Goal: Task Accomplishment & Management: Complete application form

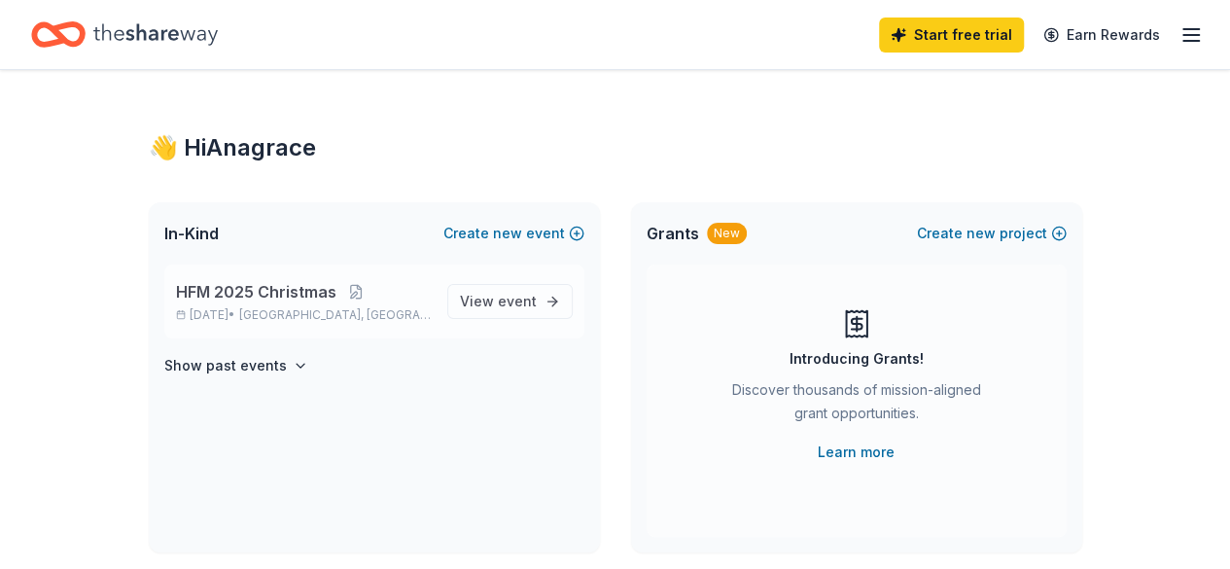
click at [335, 310] on span "Pompano Beach, FL" at bounding box center [335, 315] width 192 height 16
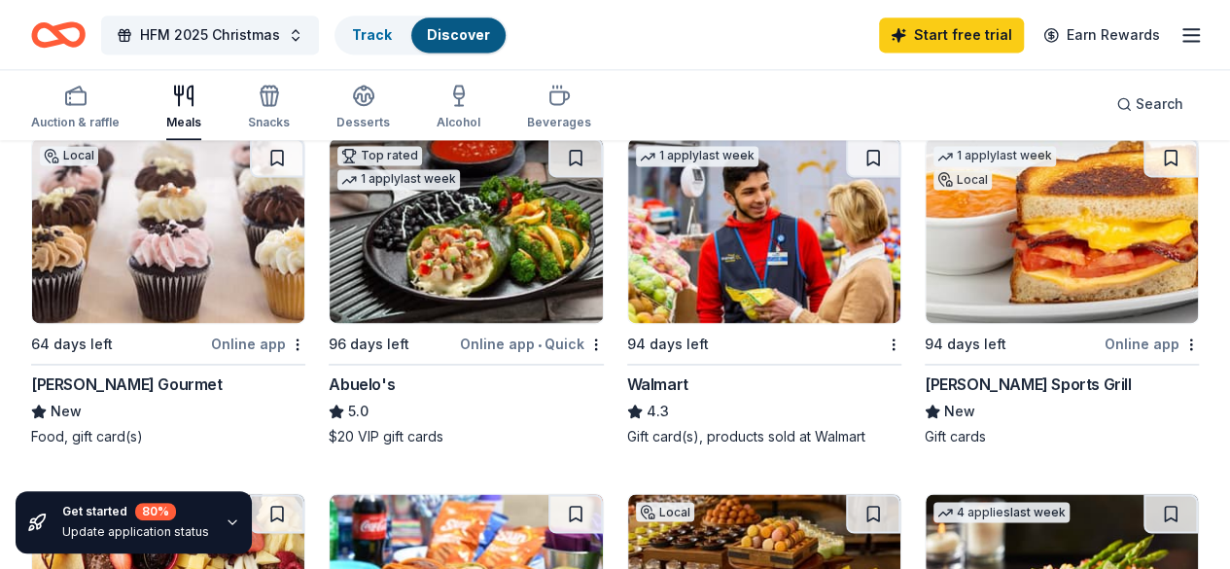
scroll to position [1296, 0]
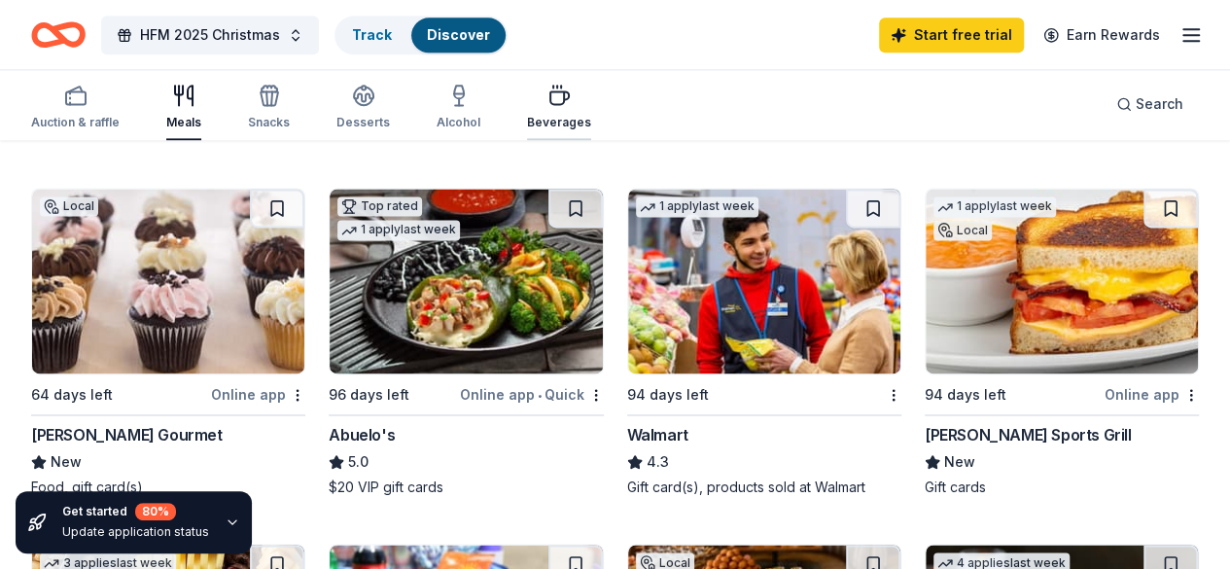
click at [578, 112] on div "Beverages" at bounding box center [559, 107] width 64 height 47
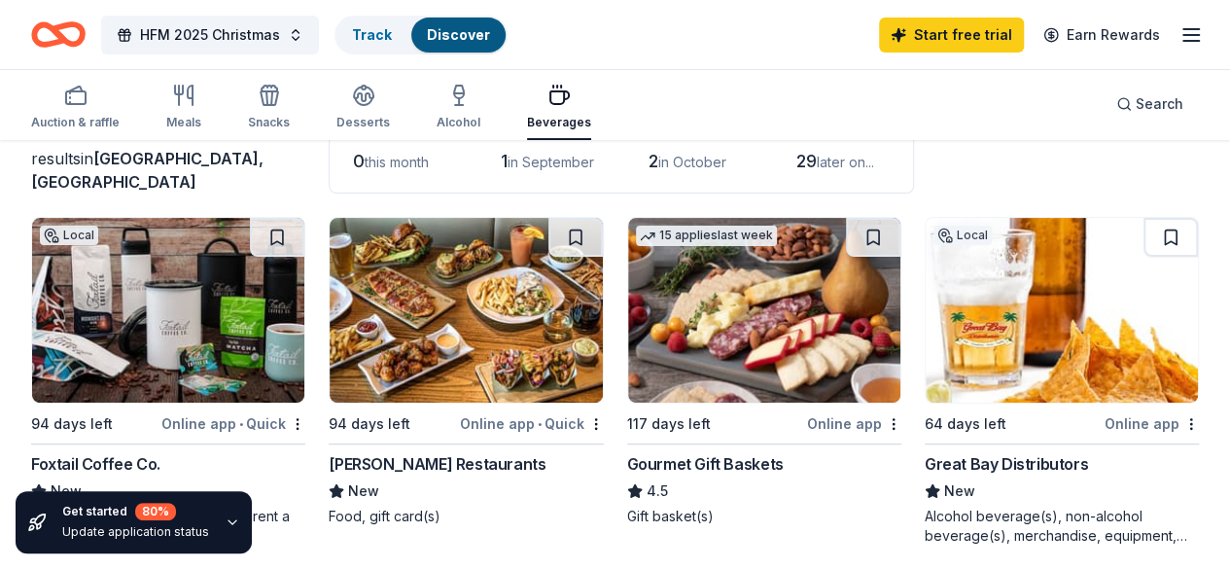
scroll to position [161, 0]
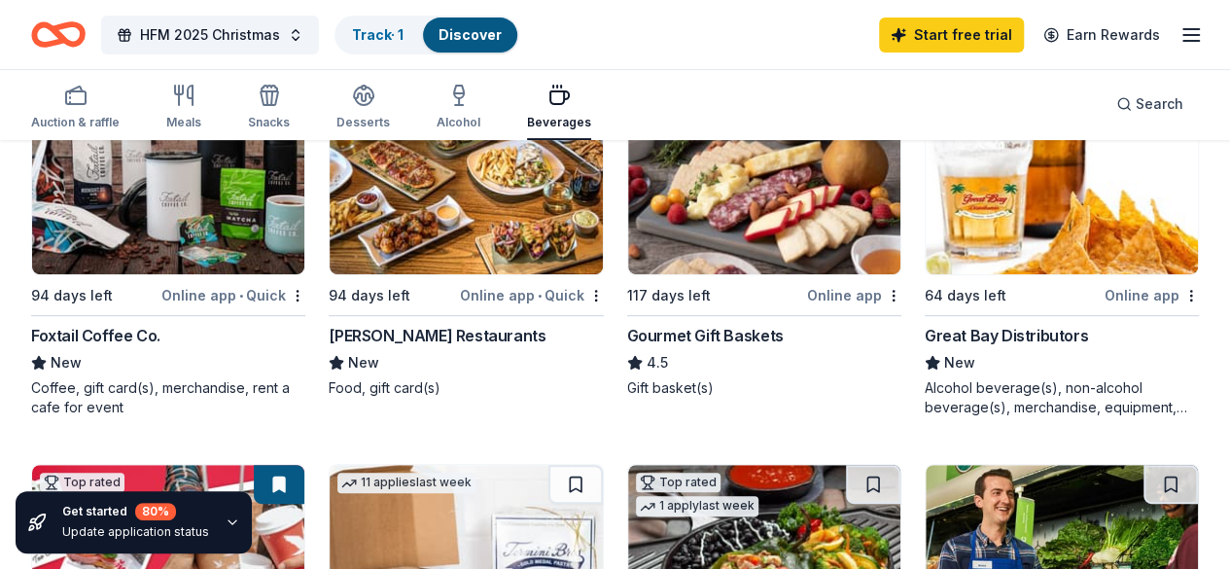
scroll to position [324, 0]
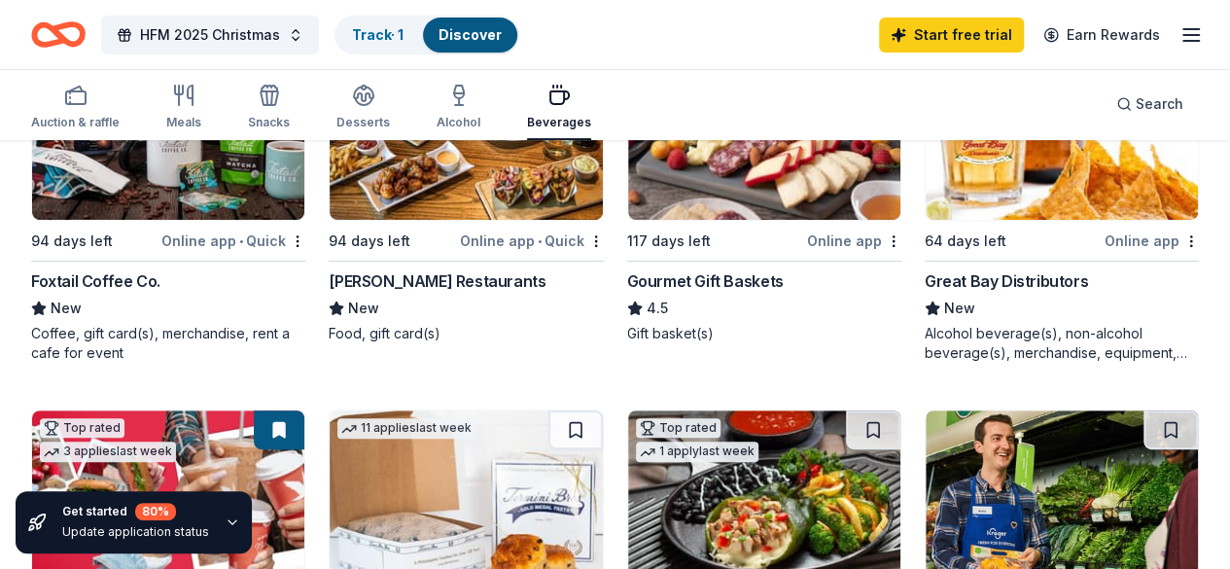
click at [400, 40] on link "Track · 1" at bounding box center [378, 34] width 52 height 17
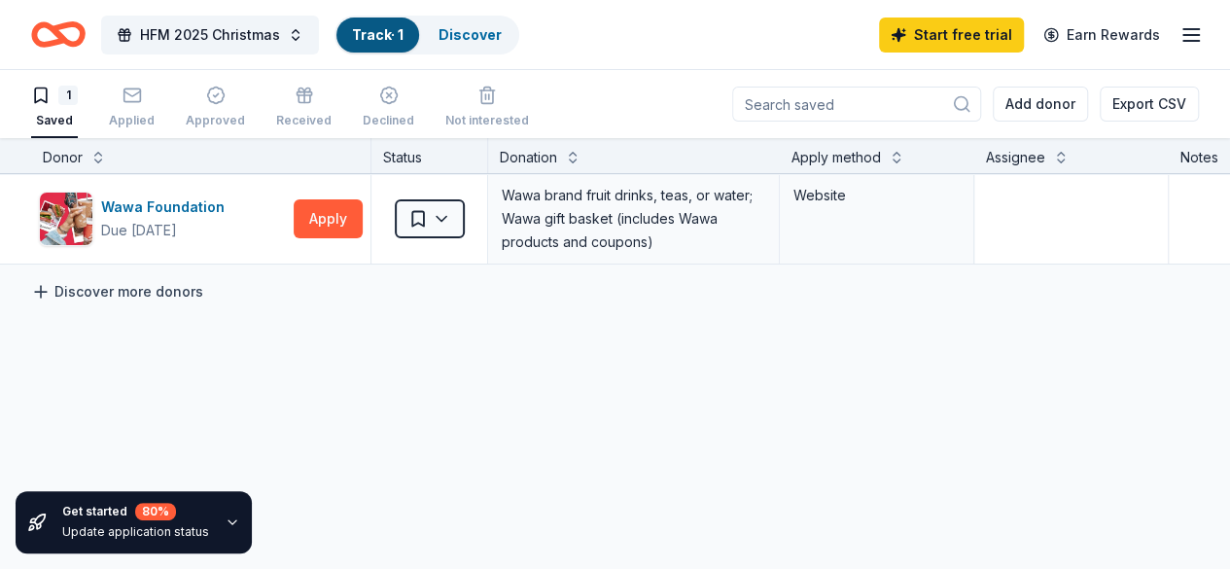
click at [128, 295] on link "Discover more donors" at bounding box center [117, 291] width 172 height 23
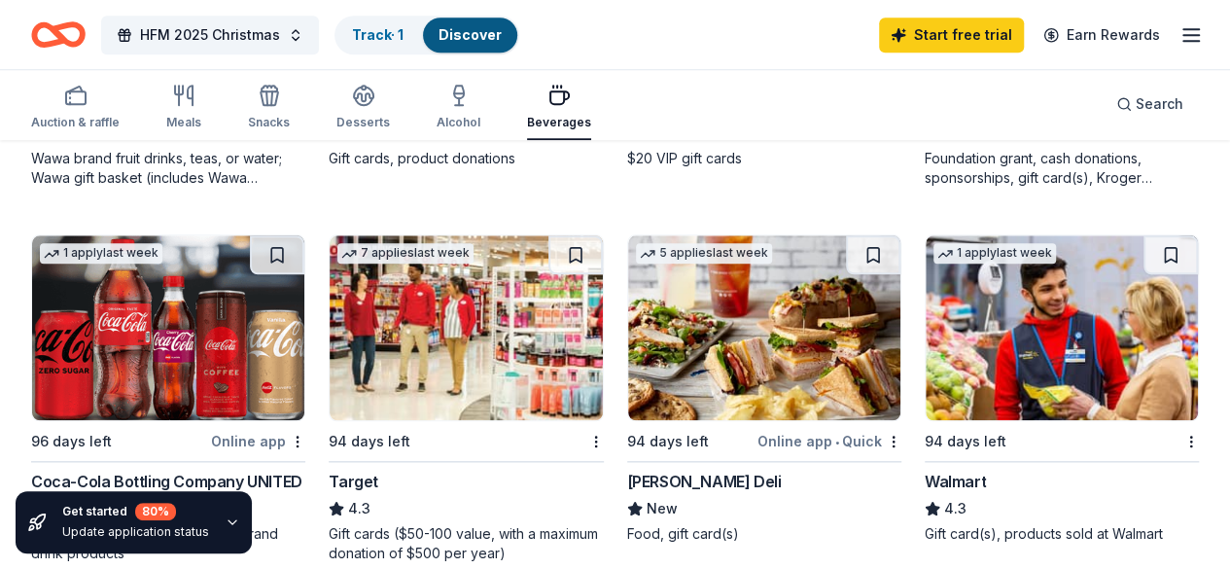
scroll to position [972, 0]
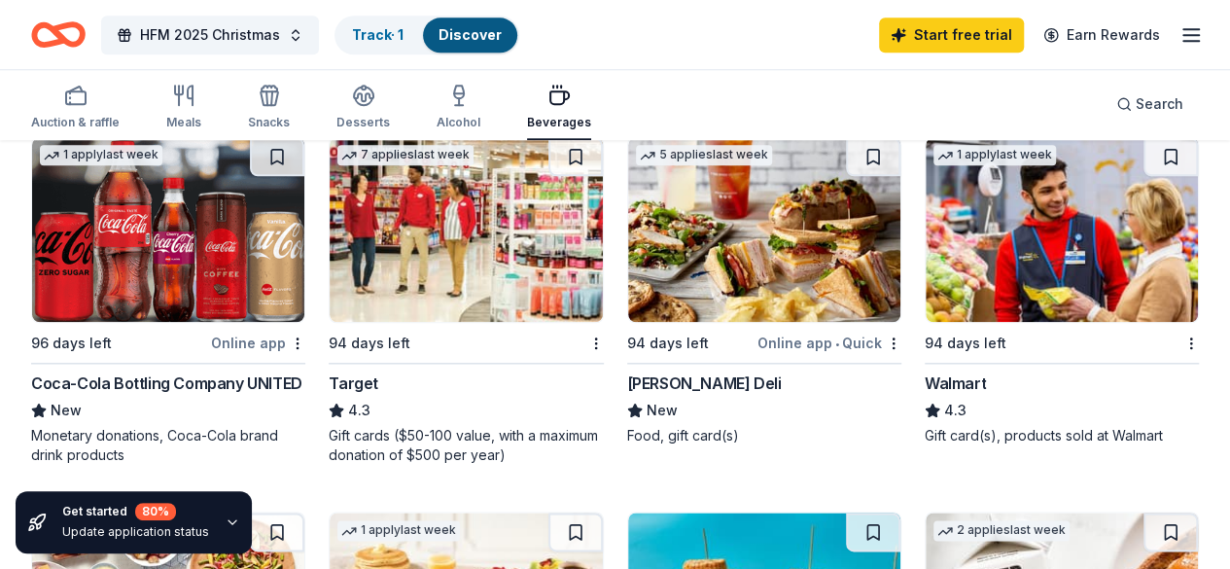
click at [926, 279] on img at bounding box center [1062, 229] width 272 height 185
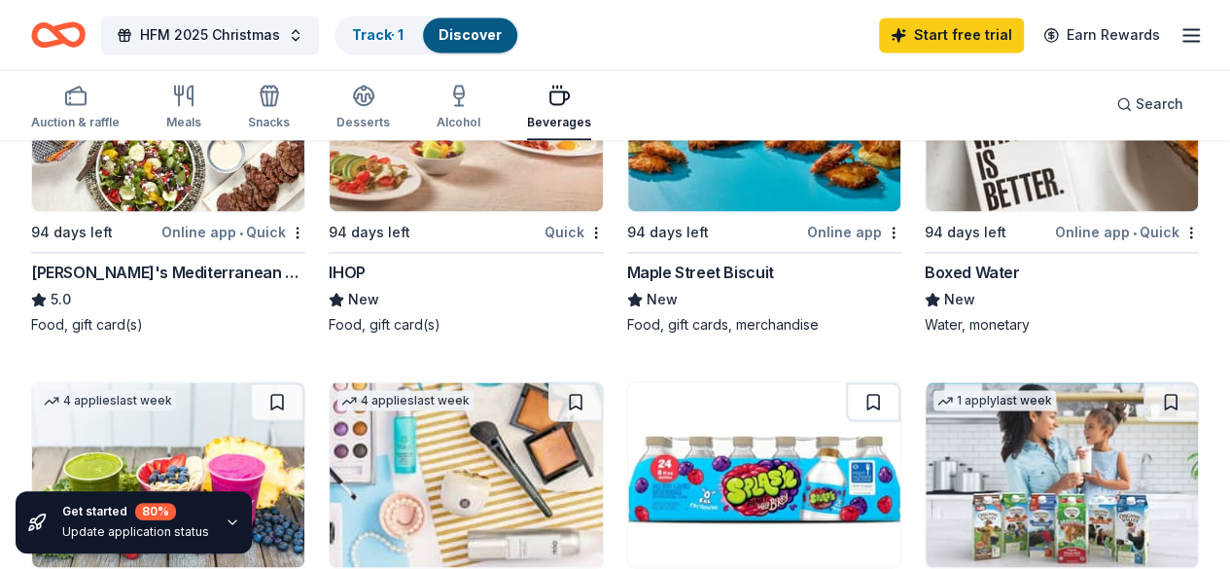
scroll to position [1296, 0]
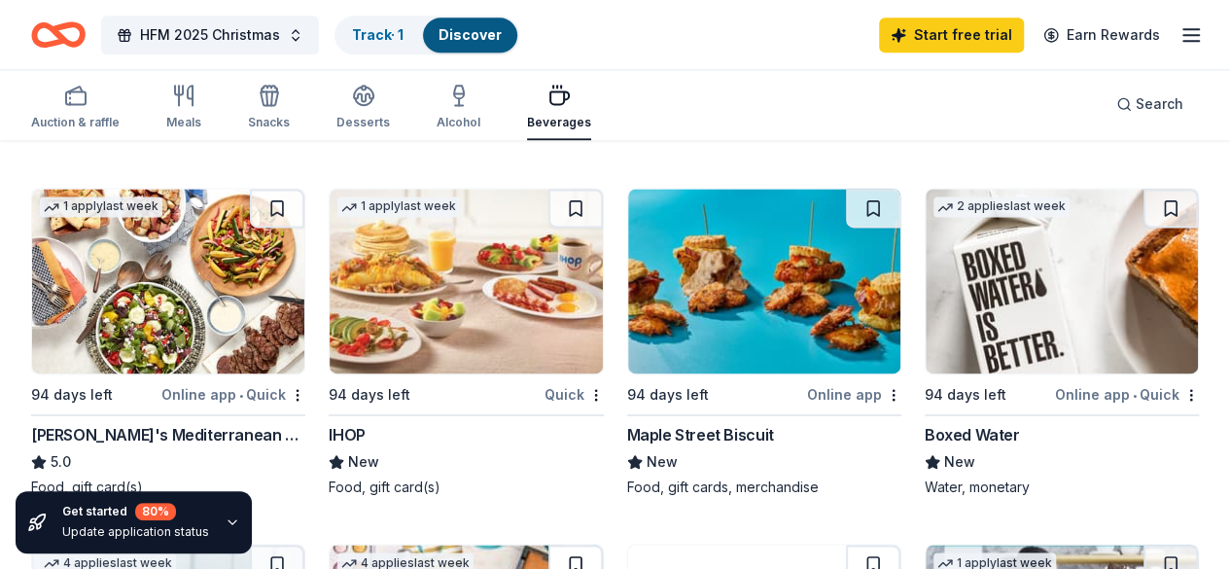
click at [603, 545] on button at bounding box center [575, 564] width 54 height 39
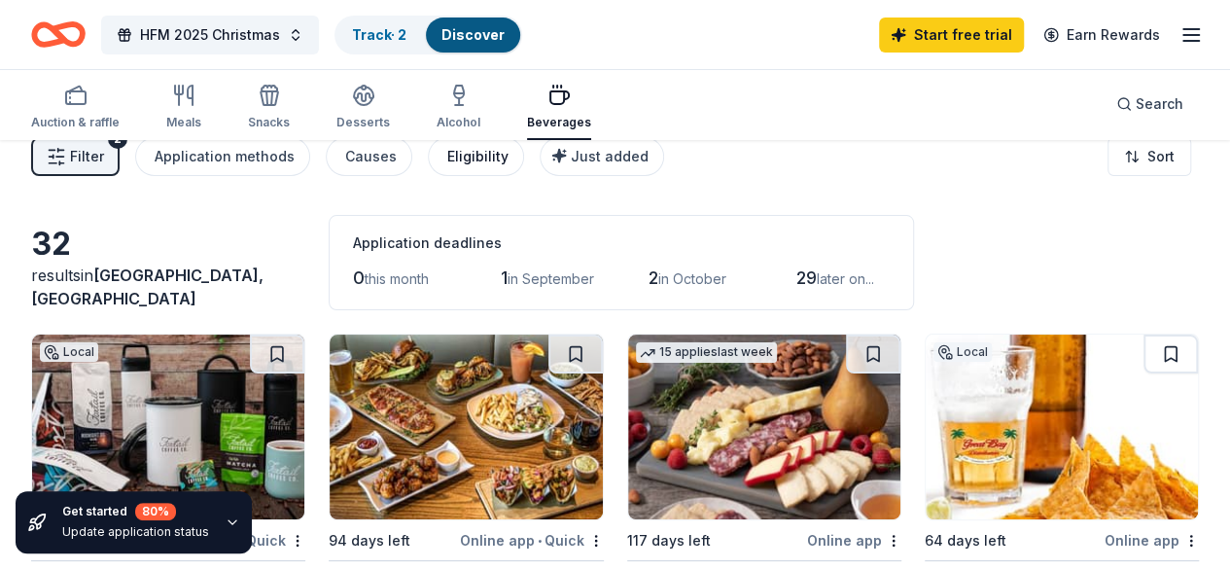
scroll to position [0, 0]
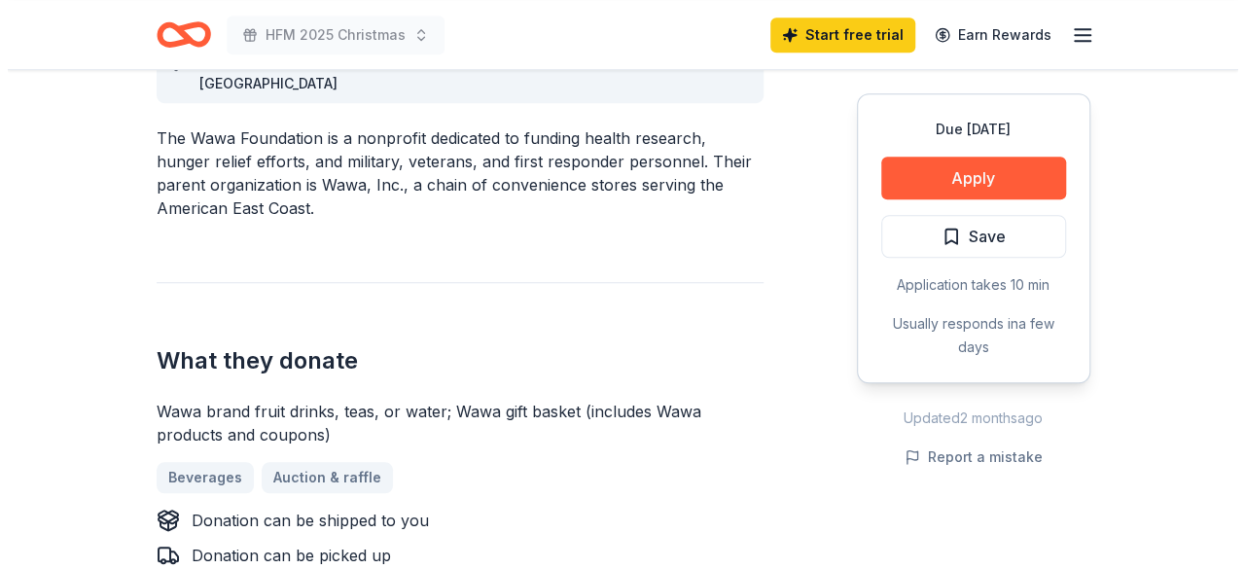
scroll to position [648, 0]
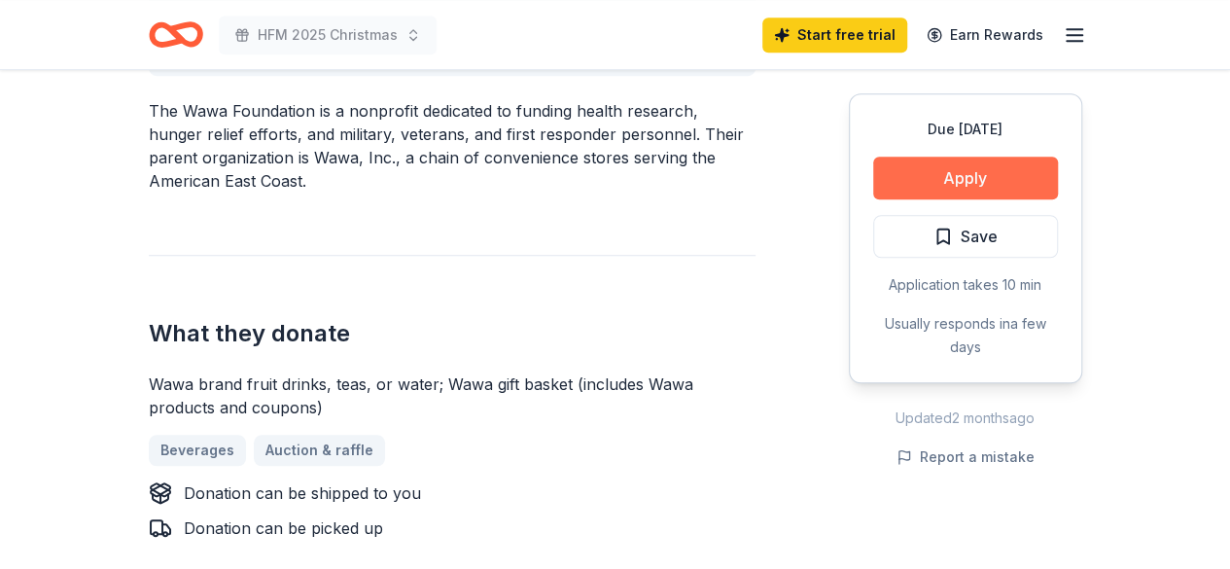
click at [949, 188] on button "Apply" at bounding box center [965, 178] width 185 height 43
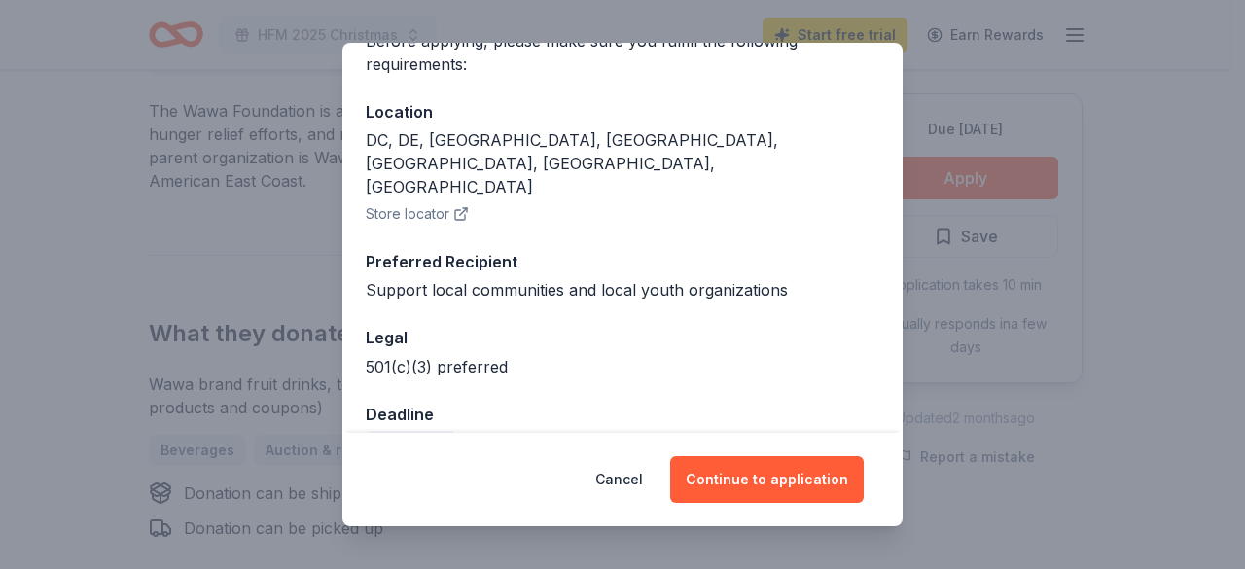
scroll to position [179, 0]
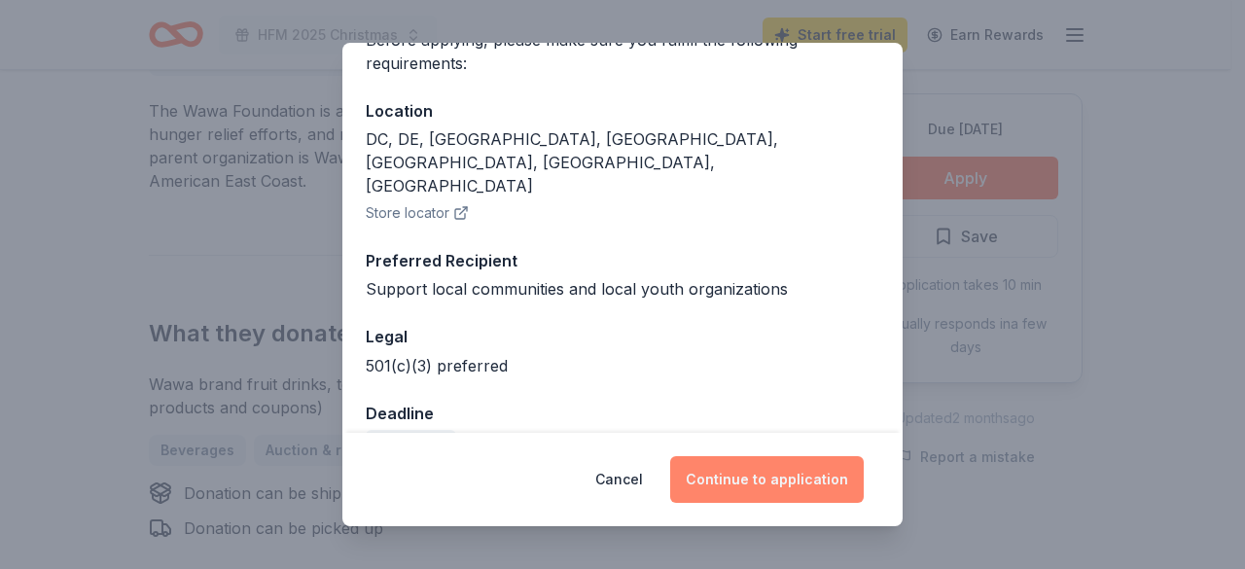
click at [748, 481] on button "Continue to application" at bounding box center [767, 479] width 194 height 47
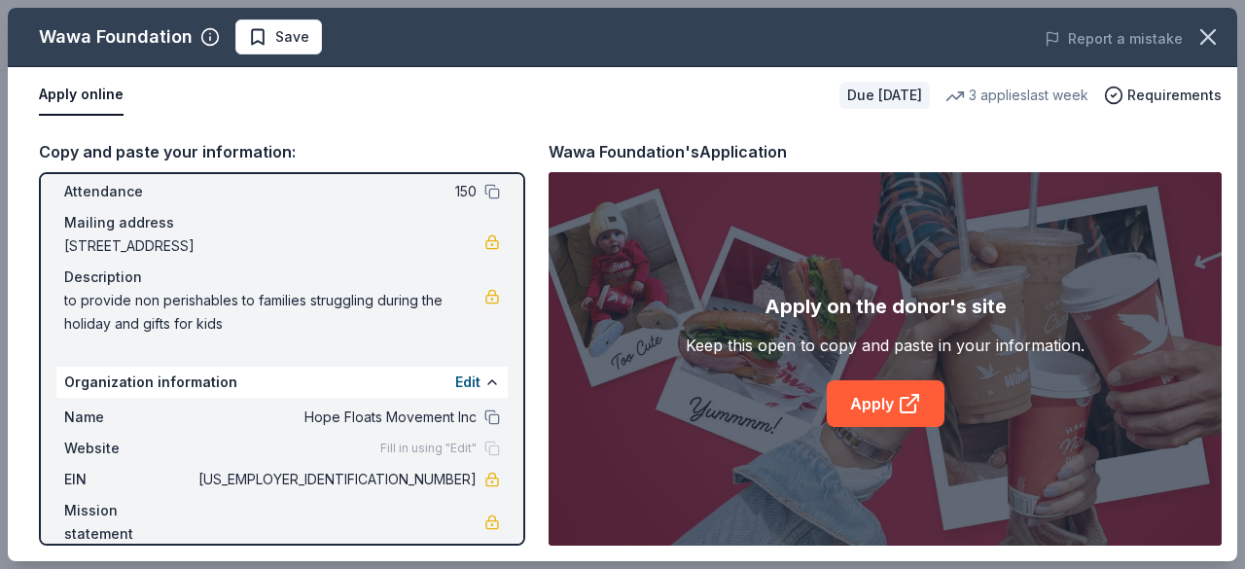
scroll to position [136, 0]
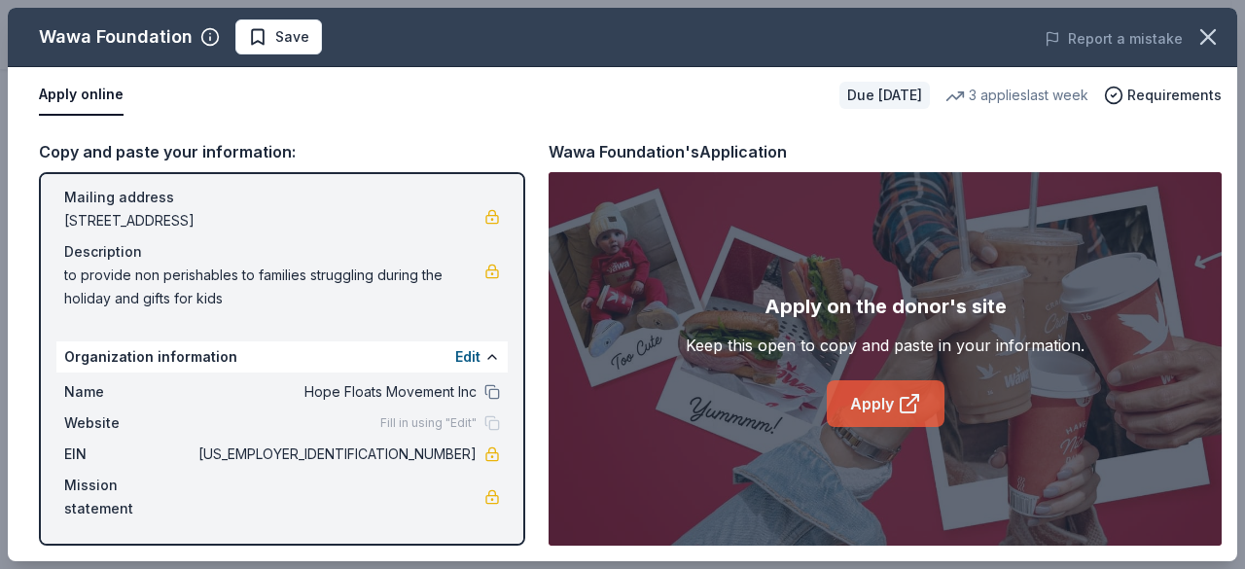
click at [868, 407] on link "Apply" at bounding box center [886, 403] width 118 height 47
click at [58, 88] on button "Apply online" at bounding box center [81, 95] width 85 height 41
click at [70, 106] on button "Apply online" at bounding box center [81, 95] width 85 height 41
click at [281, 34] on span "Save" at bounding box center [292, 36] width 34 height 23
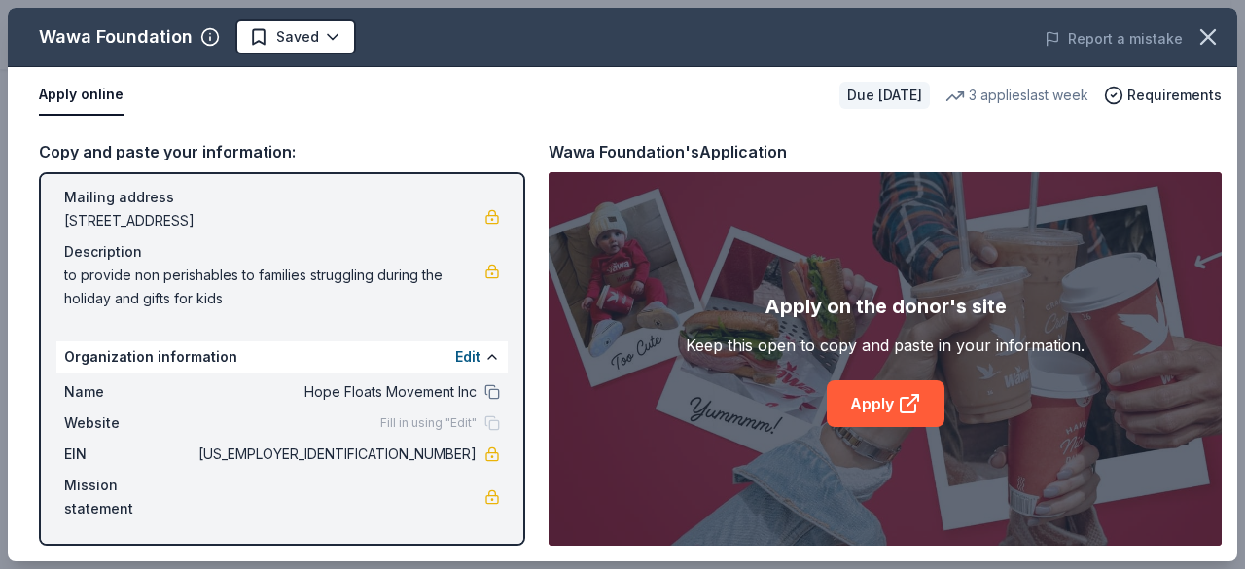
scroll to position [0, 0]
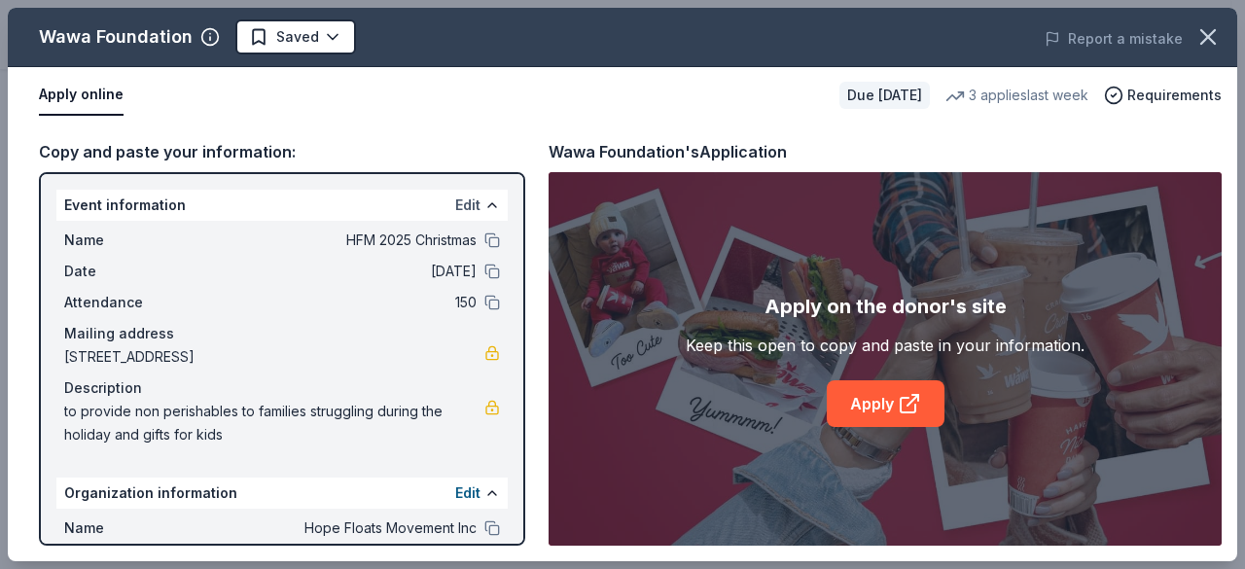
click at [463, 199] on button "Edit" at bounding box center [467, 205] width 25 height 23
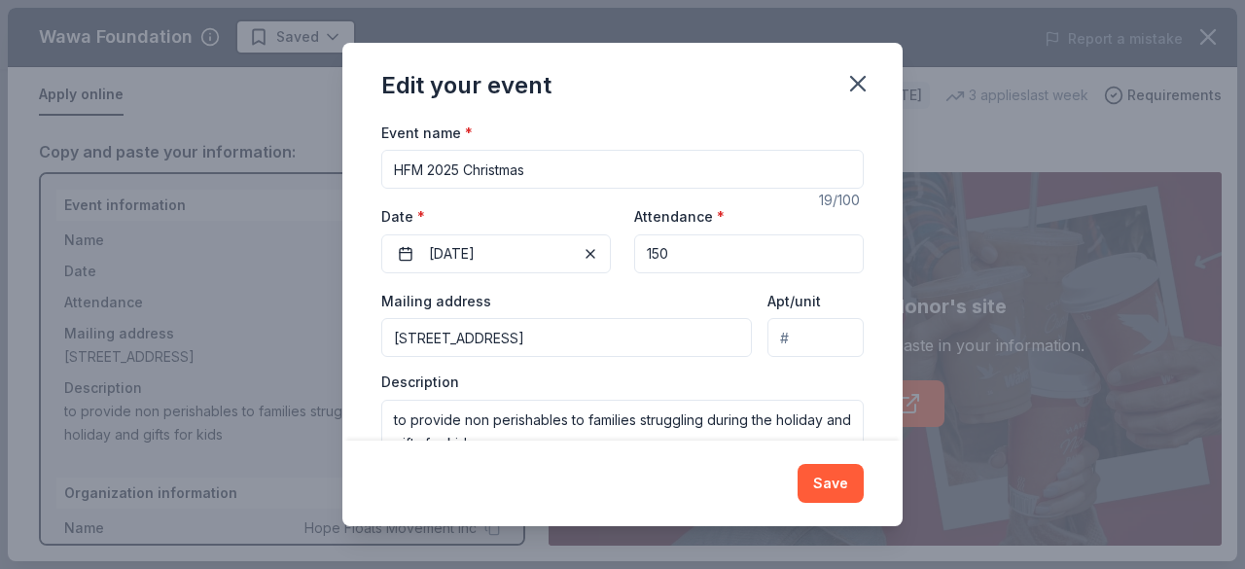
scroll to position [194, 0]
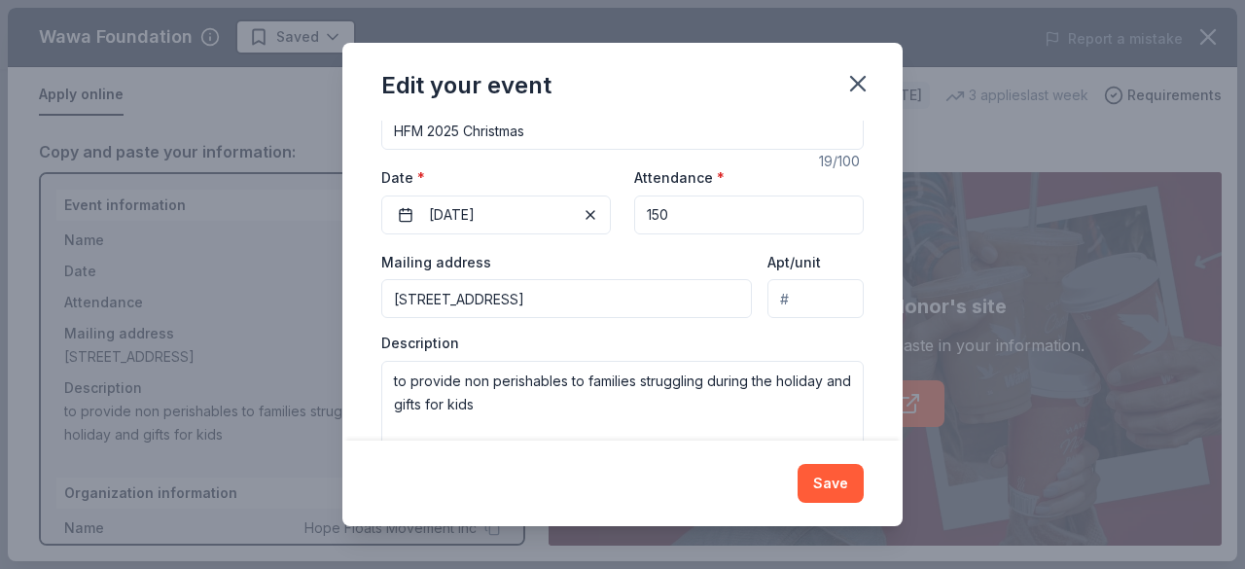
drag, startPoint x: 688, startPoint y: 215, endPoint x: 623, endPoint y: 224, distance: 64.8
click at [625, 224] on div "Event website https://hopefloatsmovement.net Attendance * 150 Date * 12/13/2025" at bounding box center [622, 199] width 482 height 69
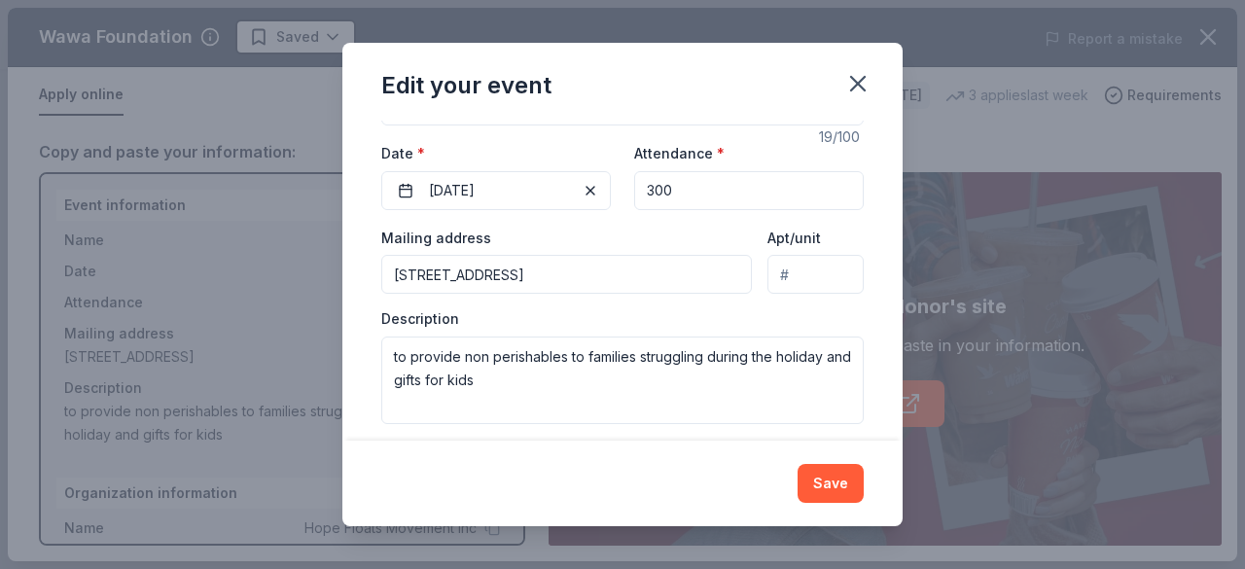
scroll to position [229, 0]
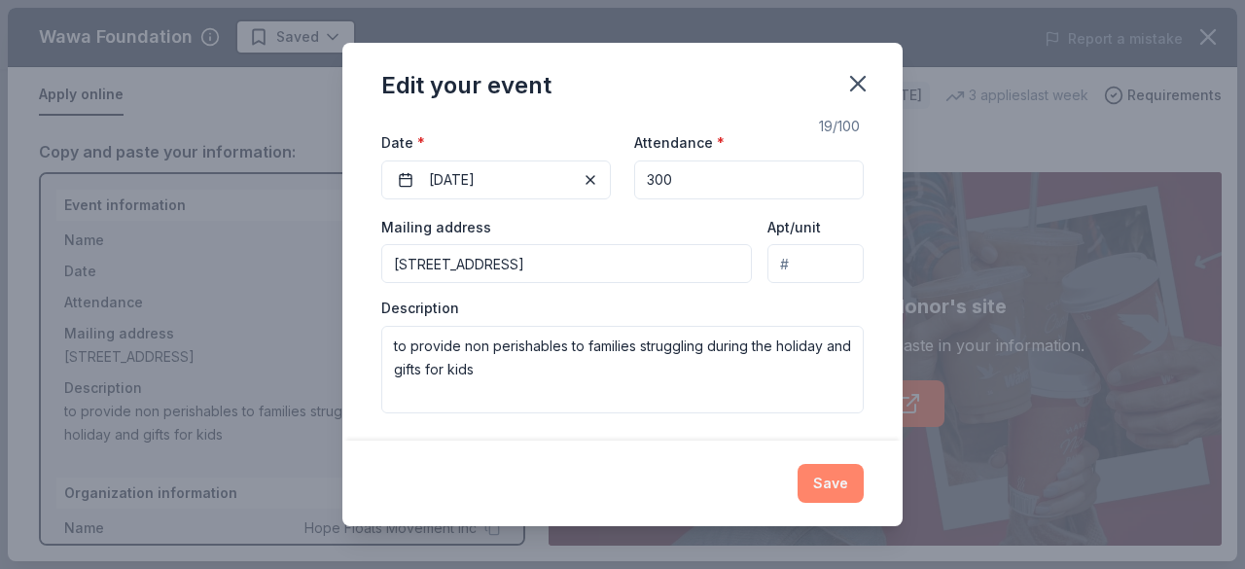
type input "300"
click at [819, 489] on button "Save" at bounding box center [830, 483] width 66 height 39
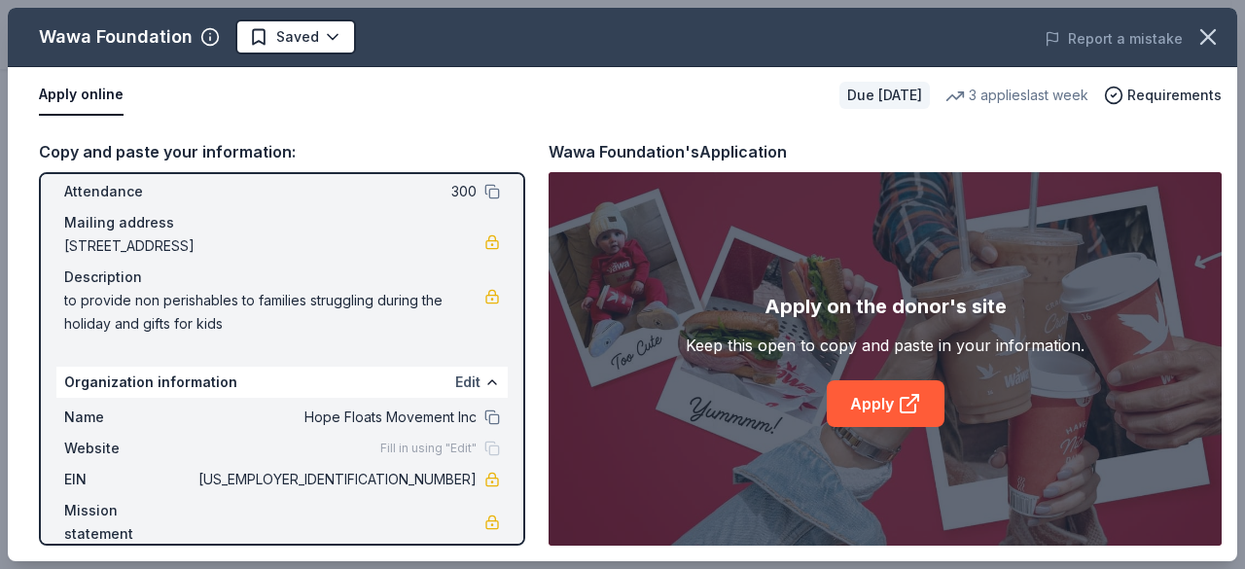
scroll to position [136, 0]
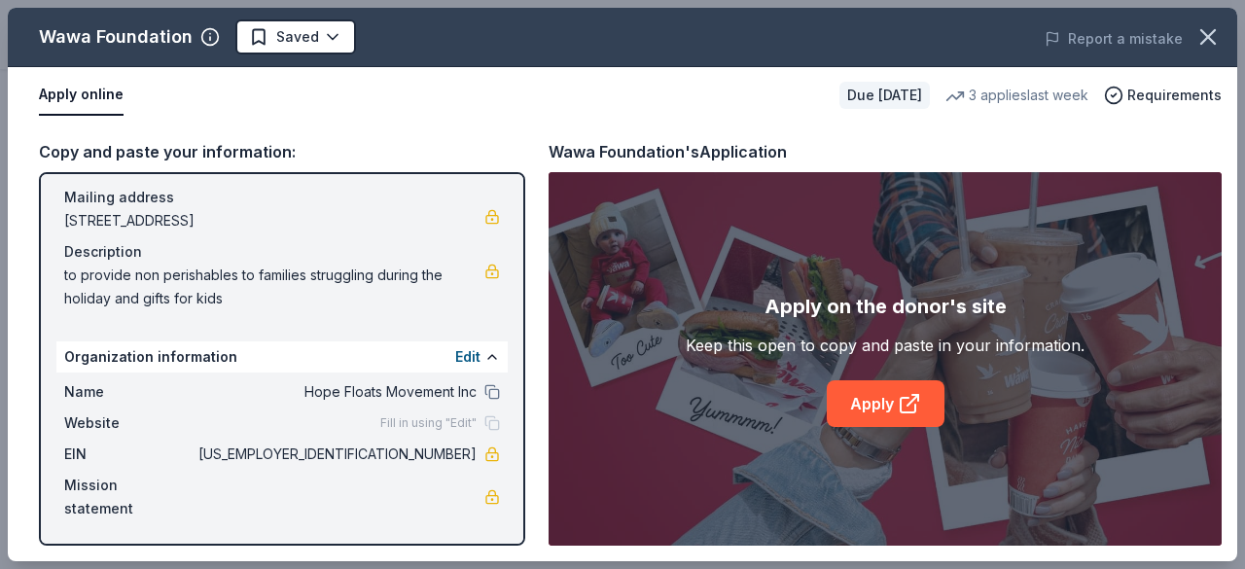
click at [238, 428] on div "Website Fill in using "Edit"" at bounding box center [282, 422] width 436 height 23
click at [207, 30] on icon "button" at bounding box center [209, 36] width 19 height 19
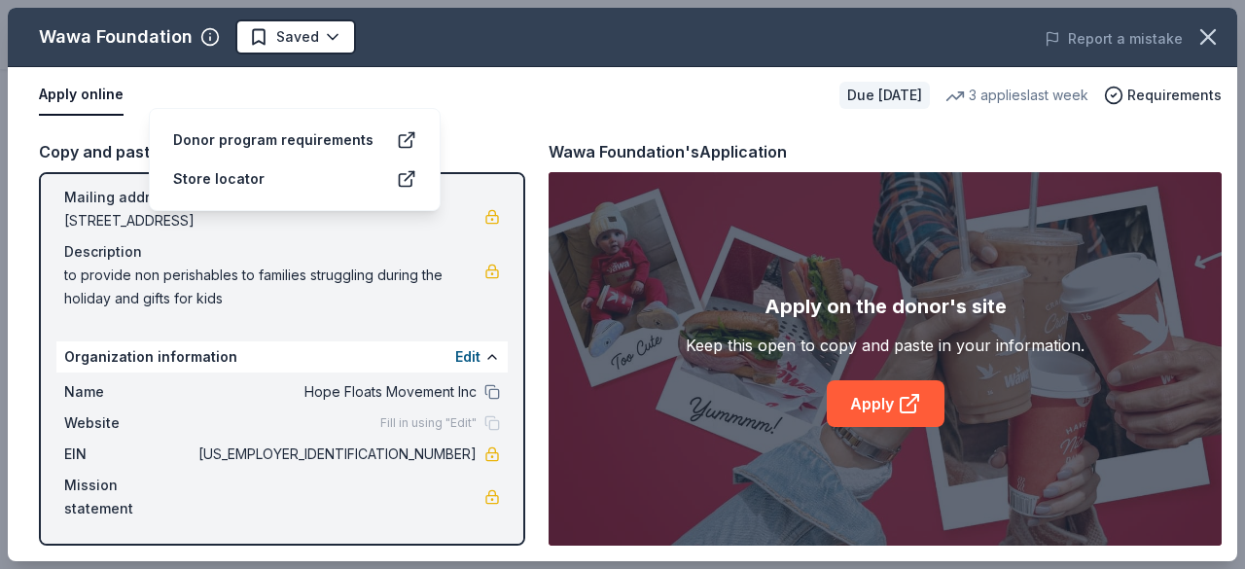
click at [570, 87] on div "Apply online" at bounding box center [431, 95] width 785 height 41
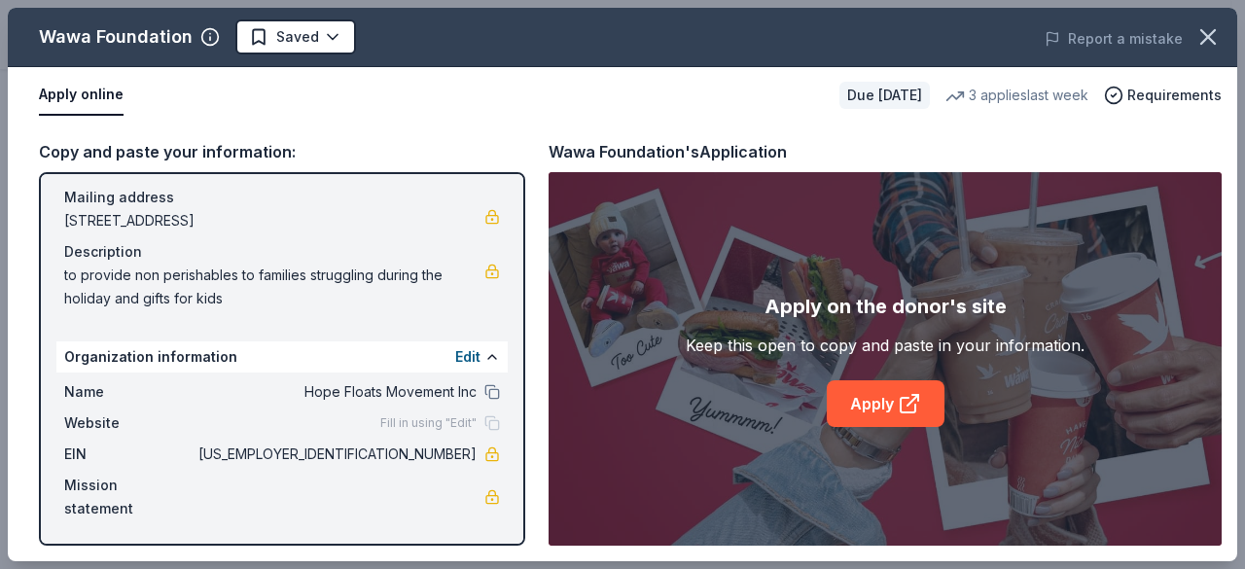
click at [99, 98] on button "Apply online" at bounding box center [81, 95] width 85 height 41
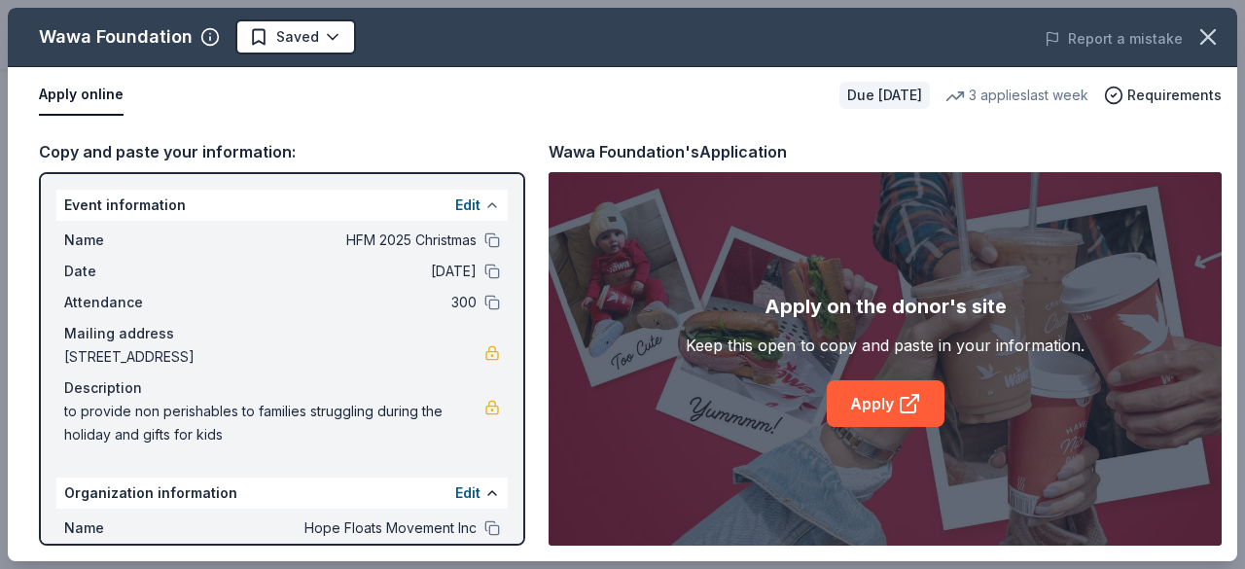
click at [484, 202] on button at bounding box center [492, 205] width 16 height 16
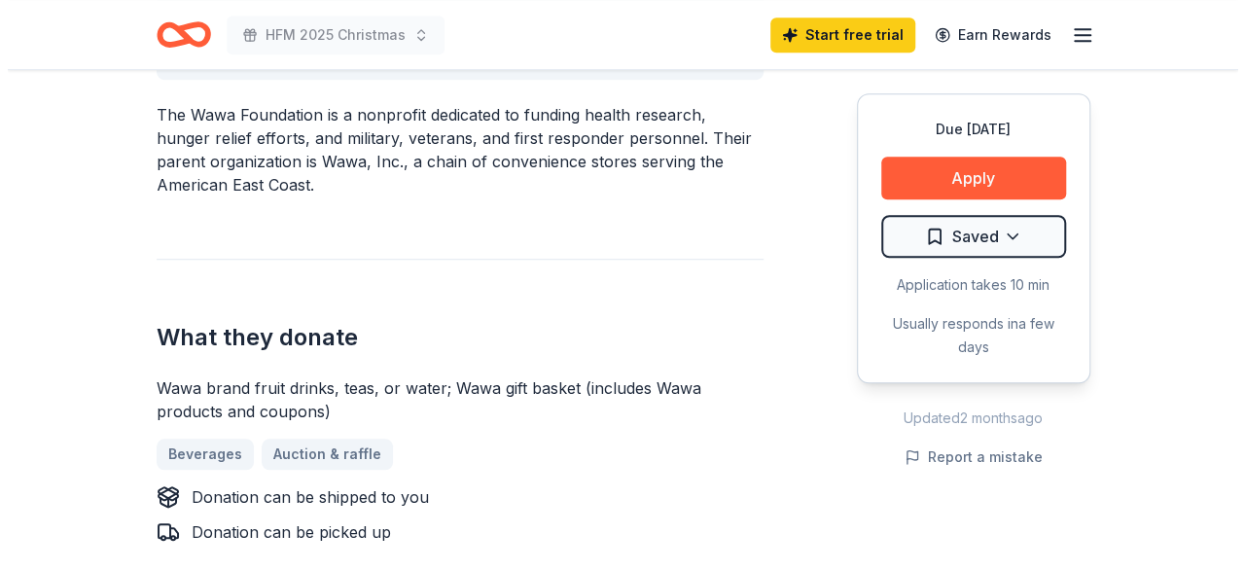
scroll to position [648, 0]
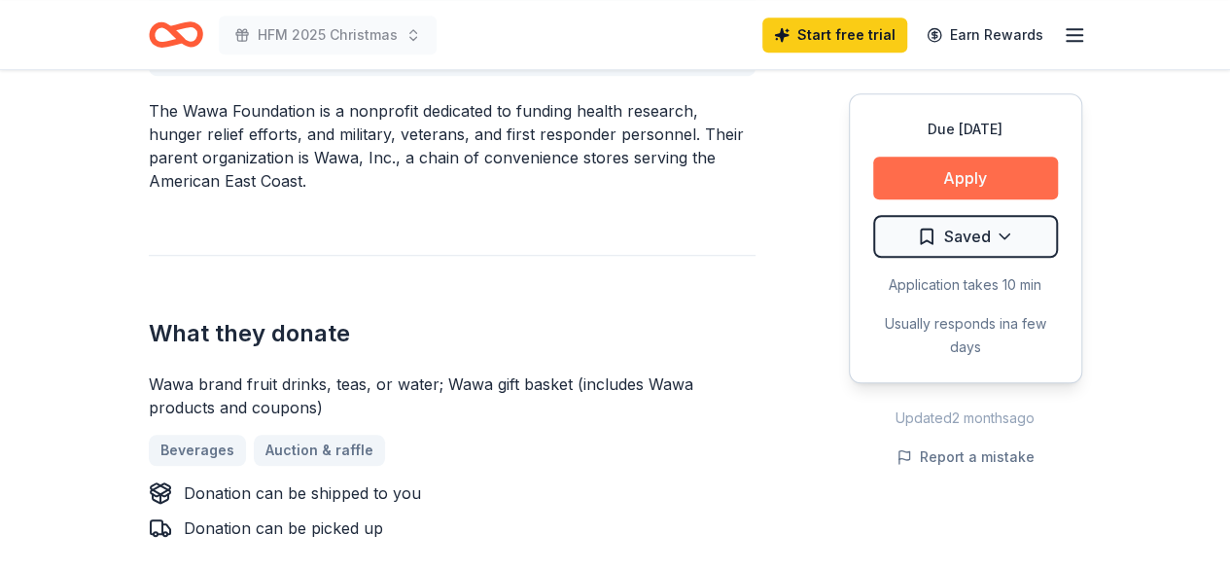
click at [967, 178] on button "Apply" at bounding box center [965, 178] width 185 height 43
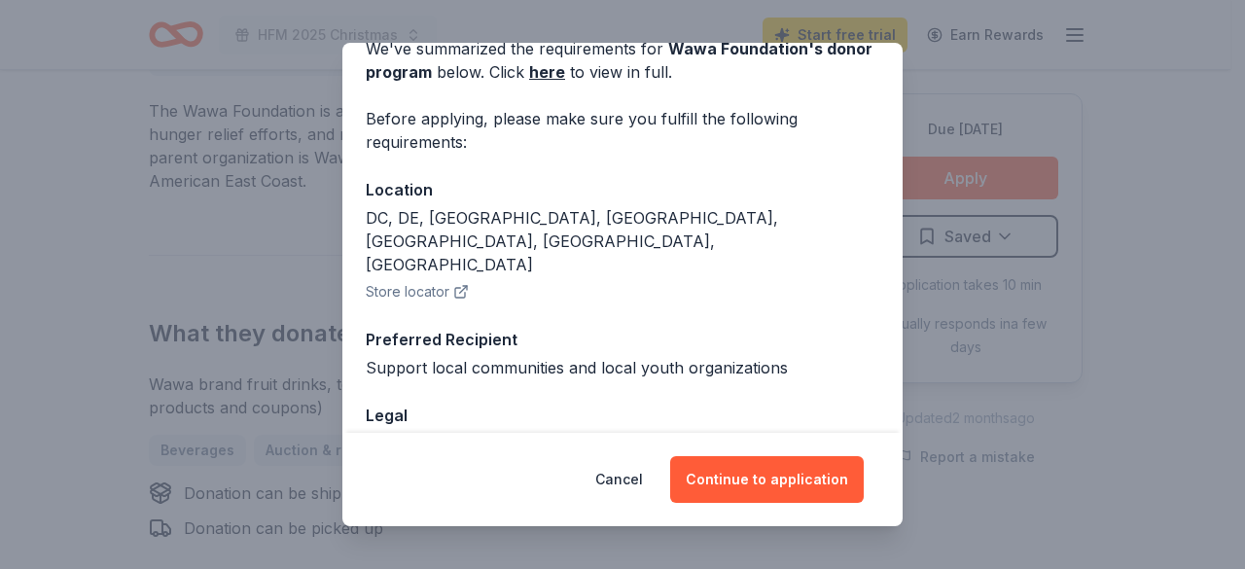
scroll to position [179, 0]
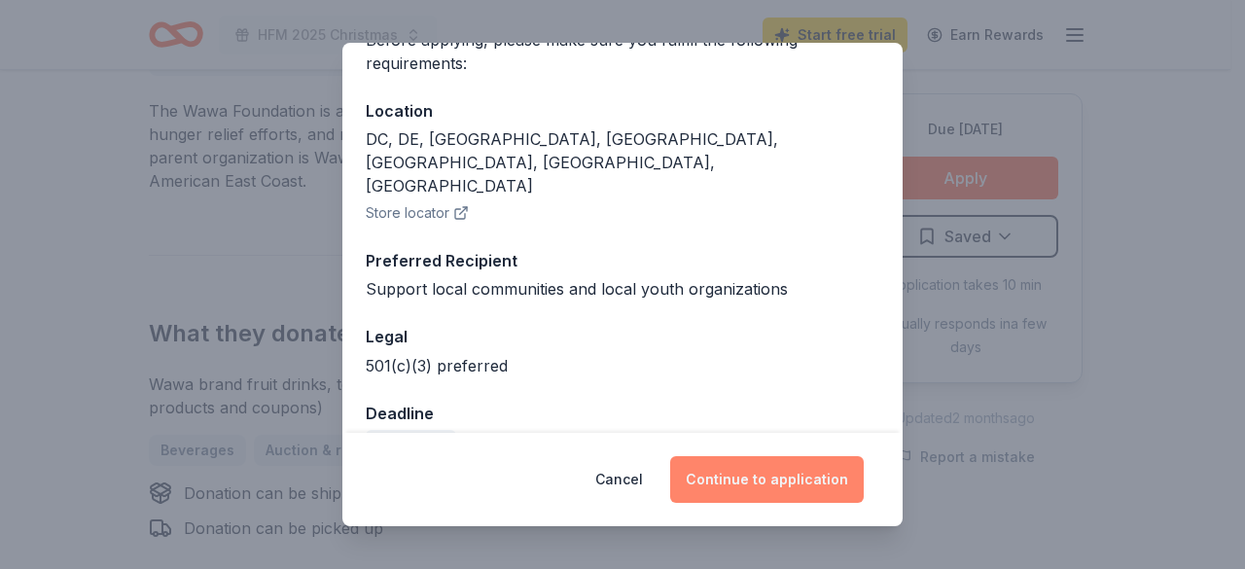
click at [784, 474] on button "Continue to application" at bounding box center [767, 479] width 194 height 47
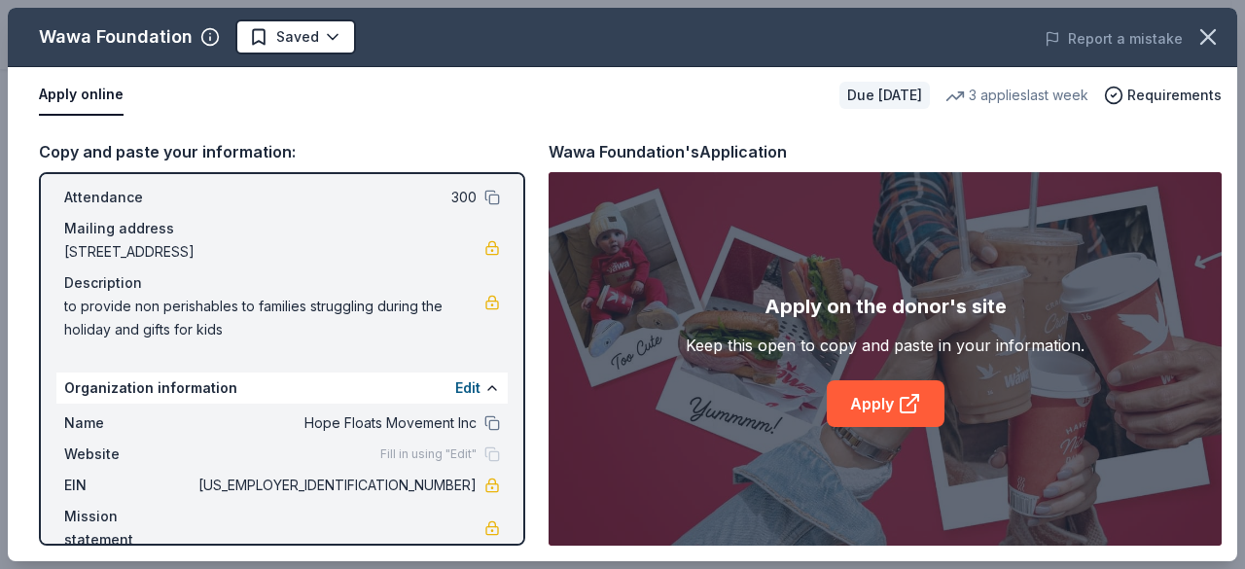
scroll to position [136, 0]
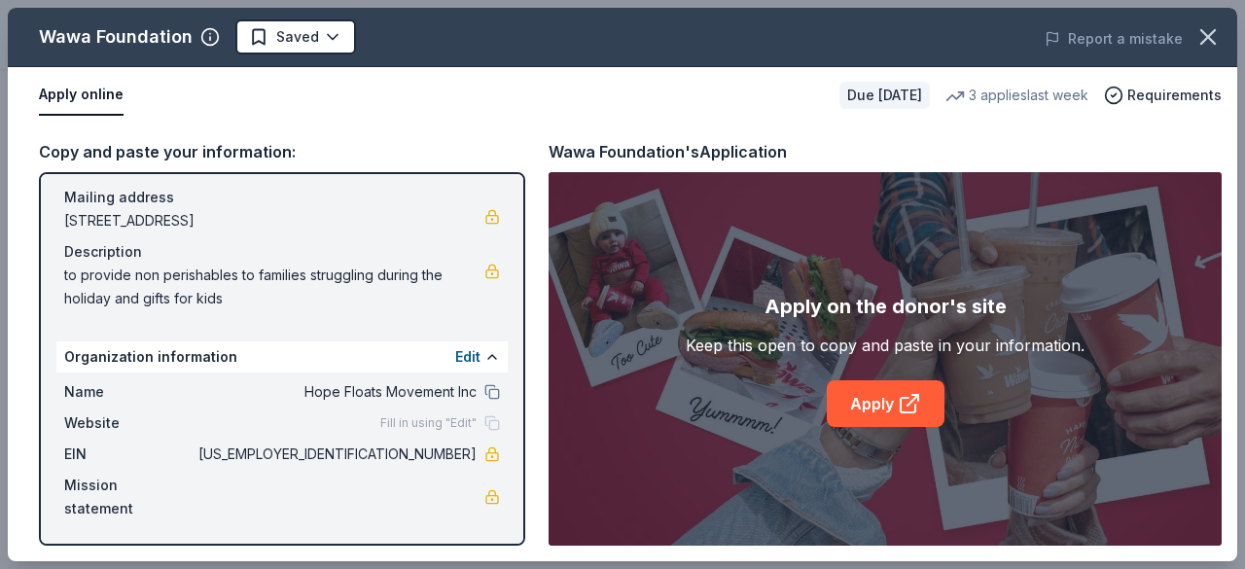
click at [80, 83] on button "Apply online" at bounding box center [81, 95] width 85 height 41
click at [84, 98] on button "Apply online" at bounding box center [81, 95] width 85 height 41
click at [870, 408] on link "Apply" at bounding box center [886, 403] width 118 height 47
click at [1137, 89] on span "Requirements" at bounding box center [1174, 95] width 94 height 23
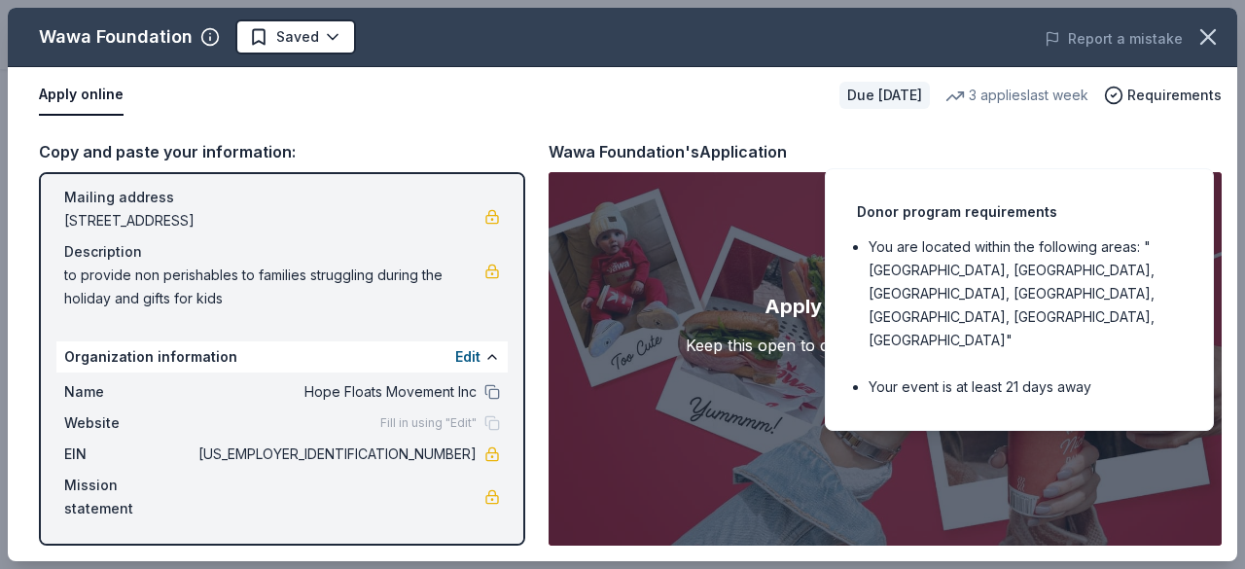
click at [542, 100] on div "Apply online" at bounding box center [431, 95] width 785 height 41
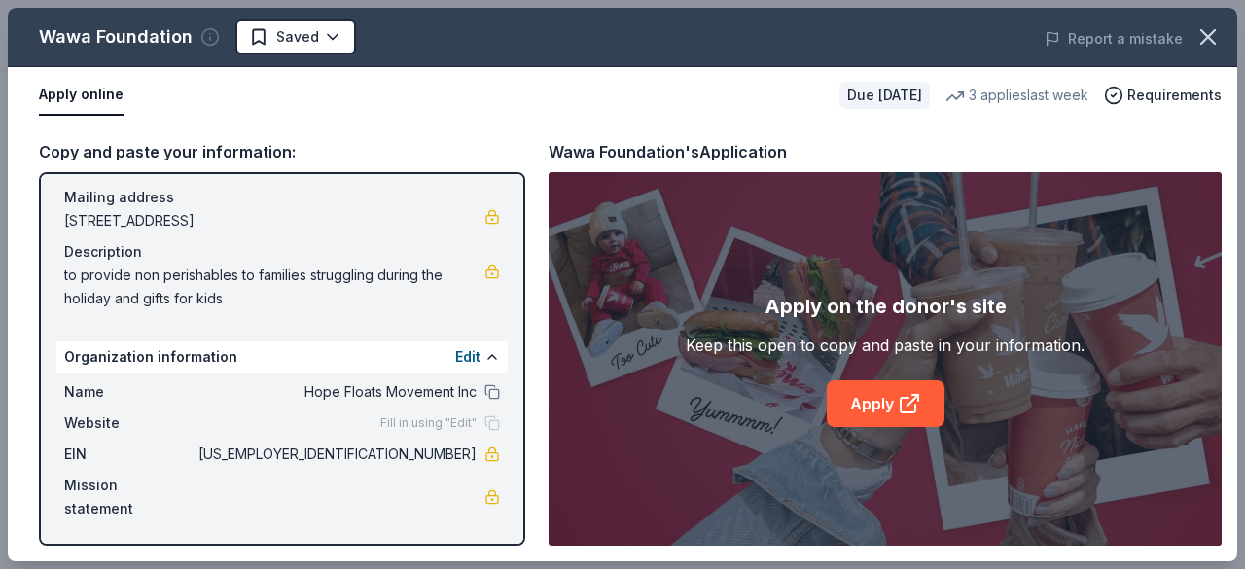
click at [198, 34] on div "Wawa Foundation" at bounding box center [129, 36] width 181 height 31
click at [205, 41] on icon "button" at bounding box center [209, 36] width 19 height 19
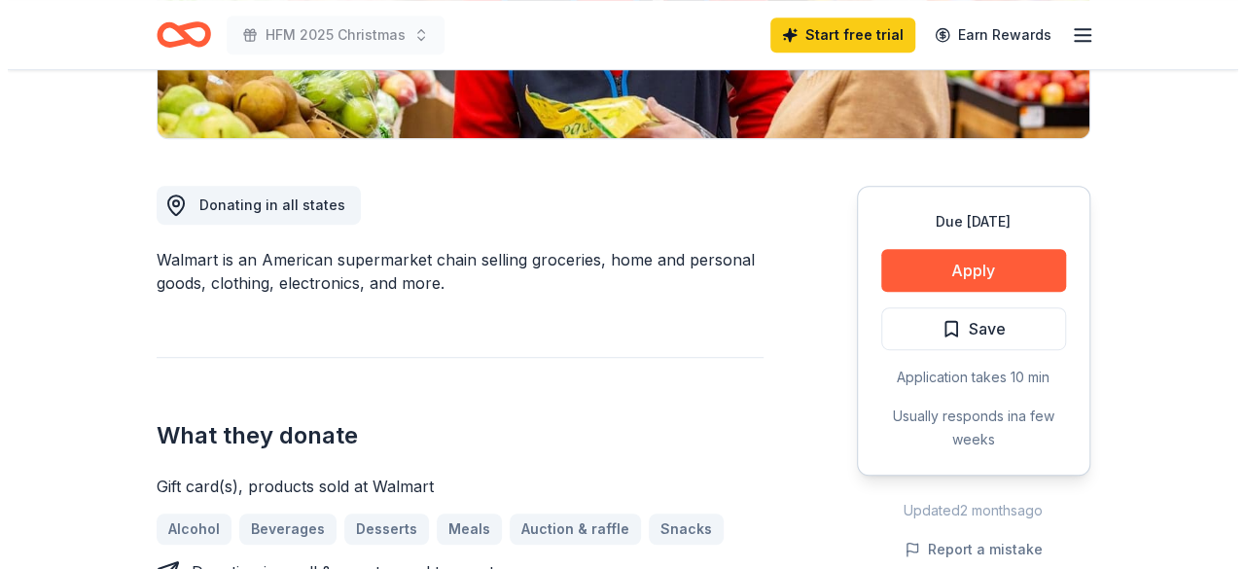
scroll to position [324, 0]
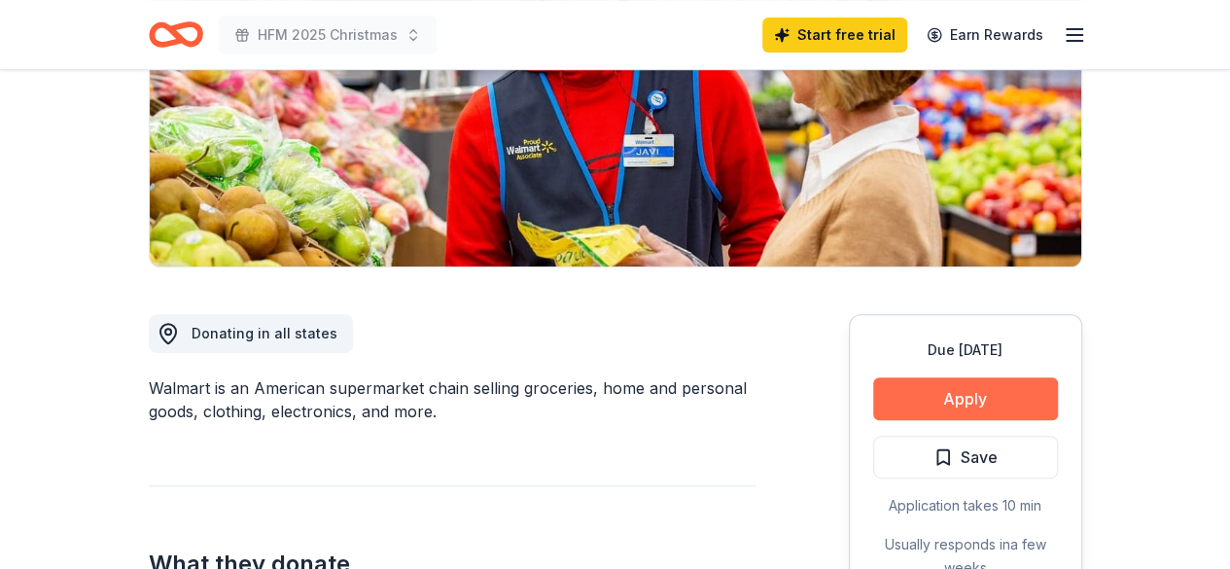
click at [961, 404] on button "Apply" at bounding box center [965, 398] width 185 height 43
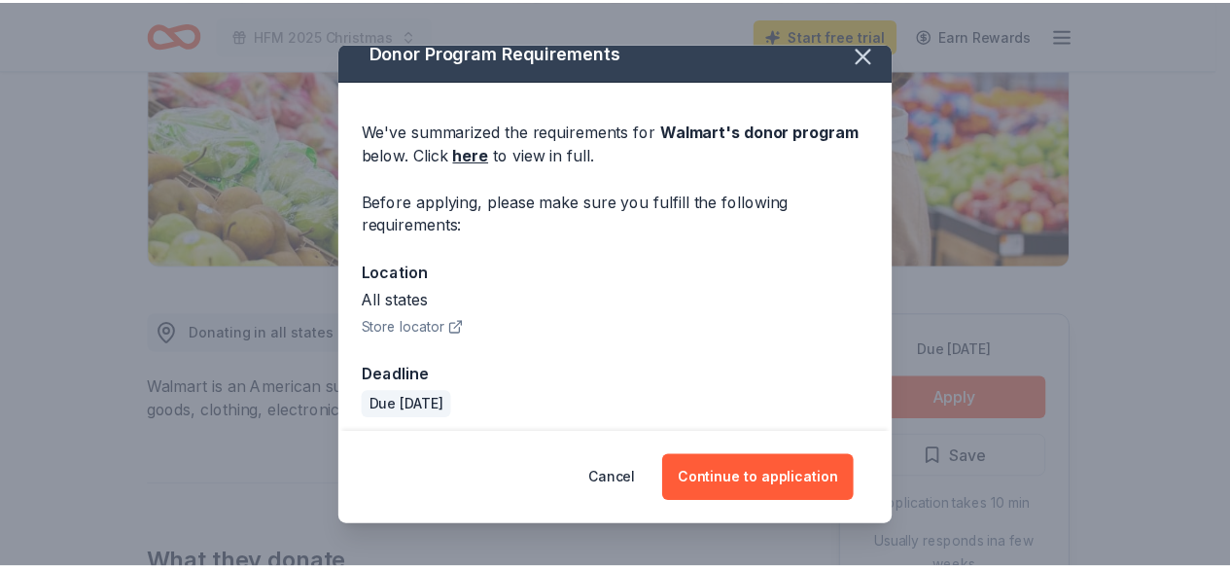
scroll to position [26, 0]
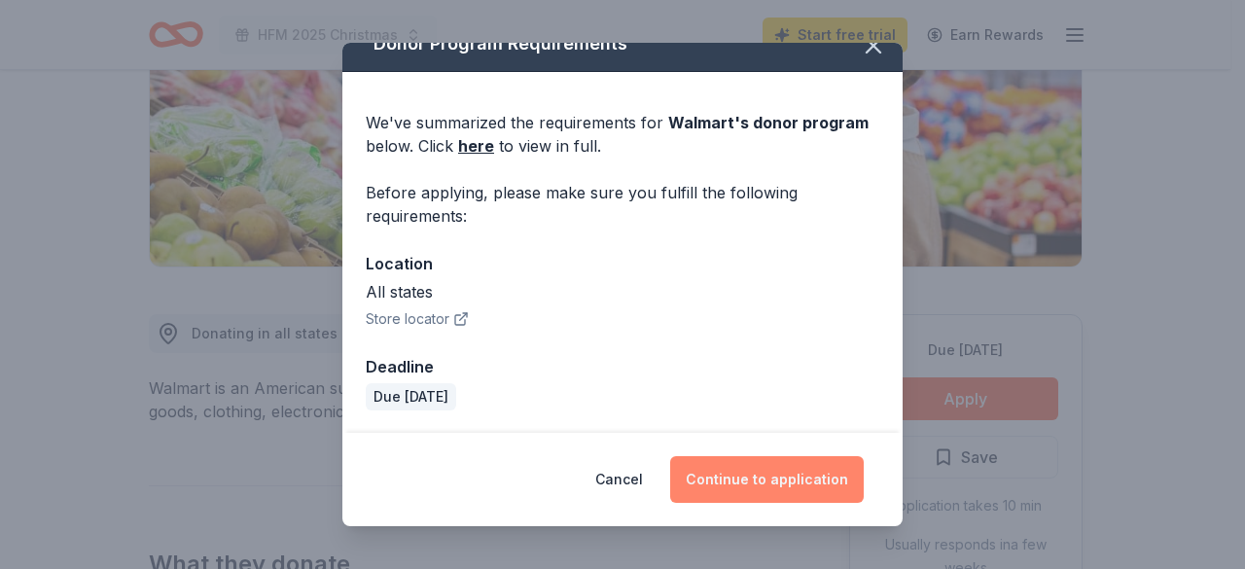
click at [773, 485] on button "Continue to application" at bounding box center [767, 479] width 194 height 47
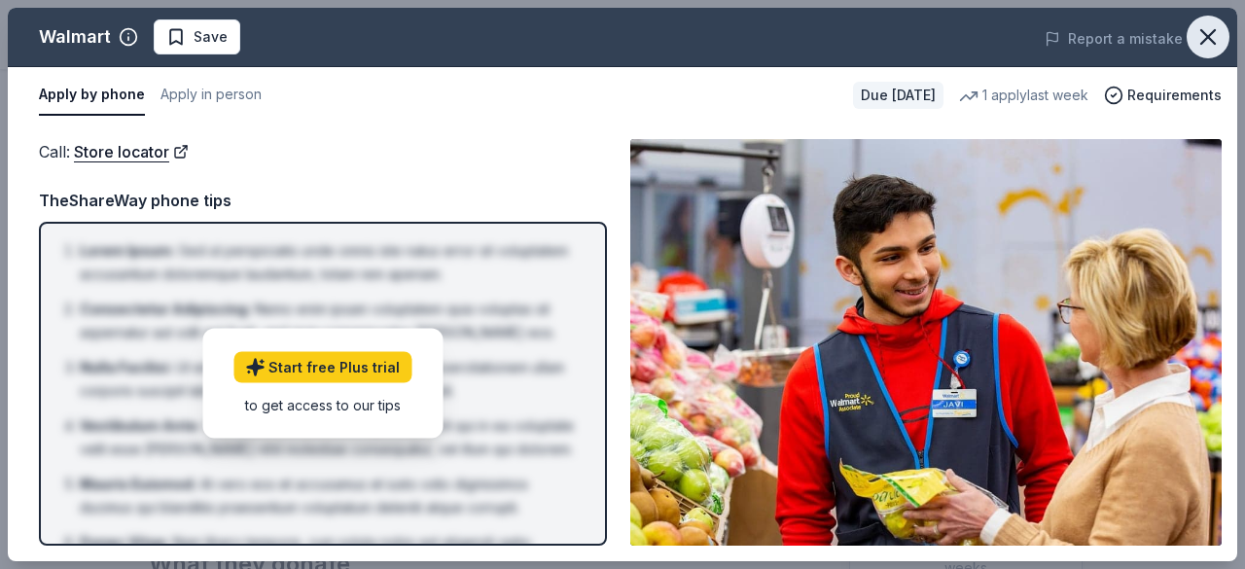
click at [1210, 30] on icon "button" at bounding box center [1207, 36] width 27 height 27
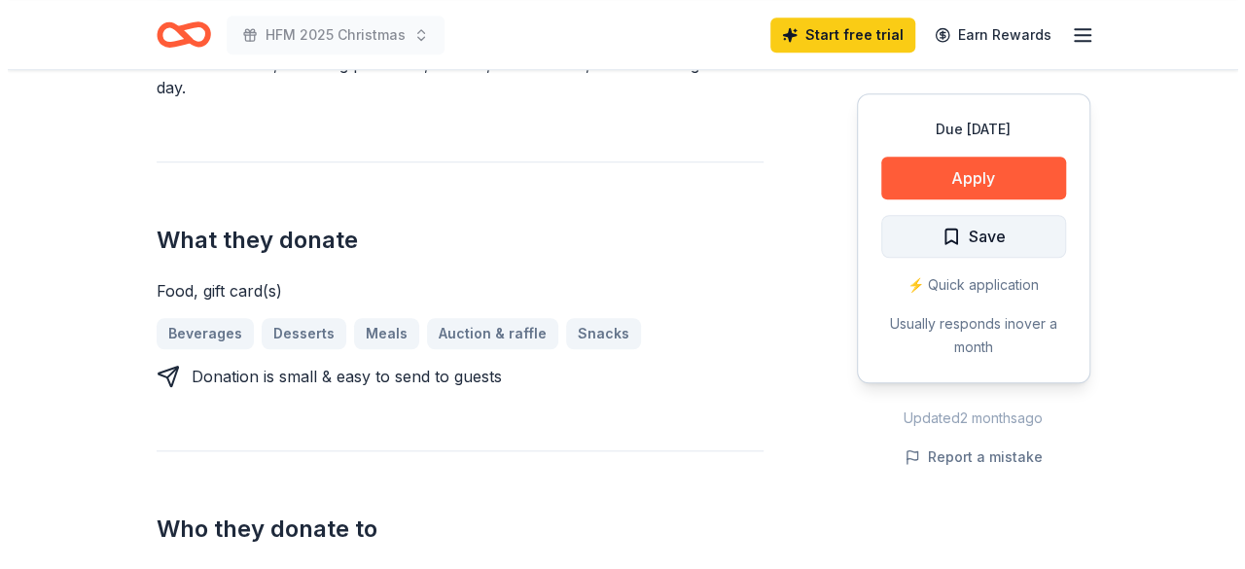
scroll to position [648, 0]
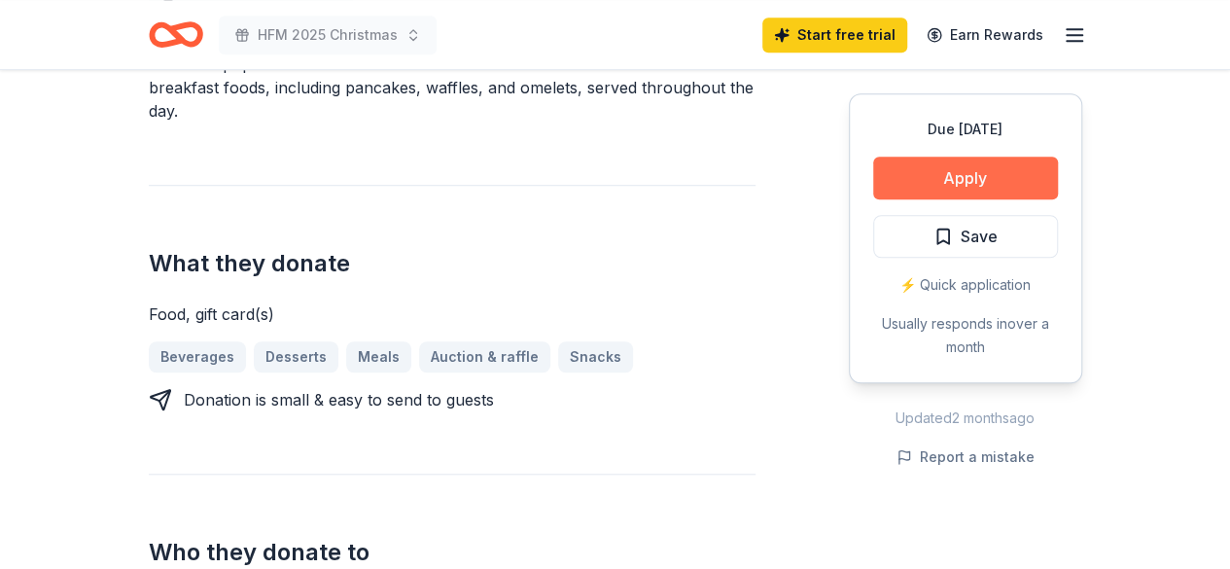
click at [970, 190] on button "Apply" at bounding box center [965, 178] width 185 height 43
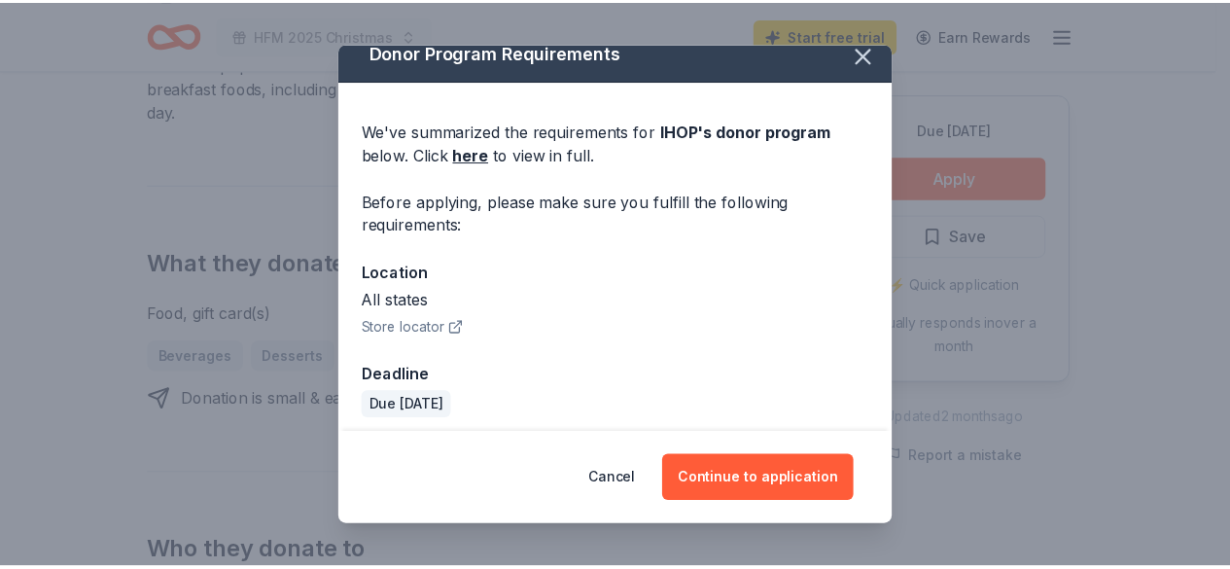
scroll to position [26, 0]
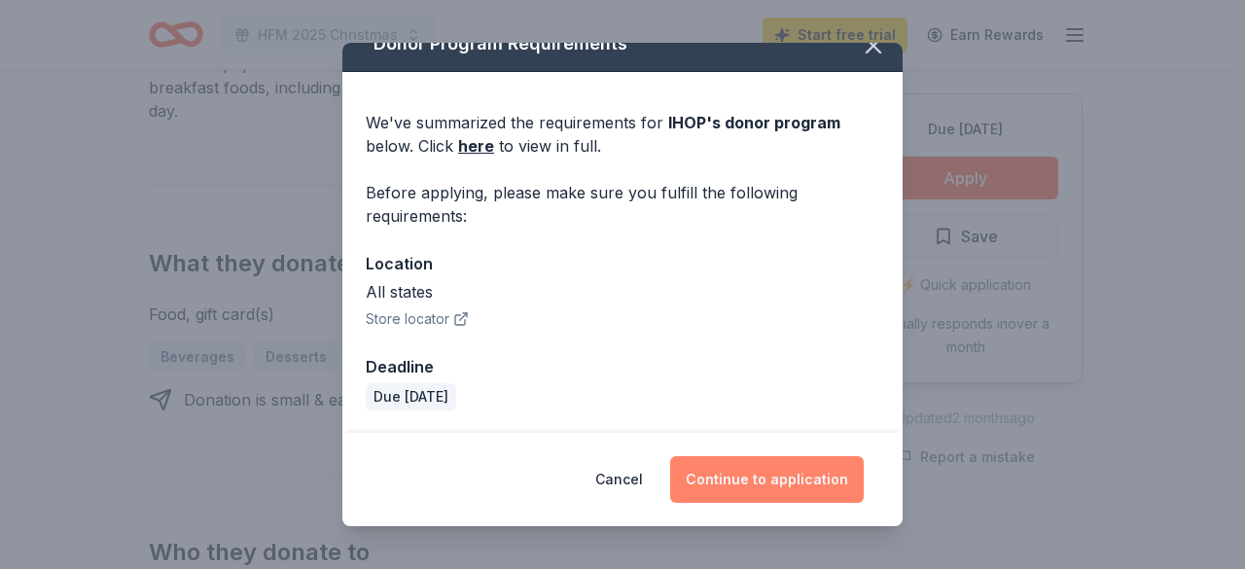
click at [778, 474] on button "Continue to application" at bounding box center [767, 479] width 194 height 47
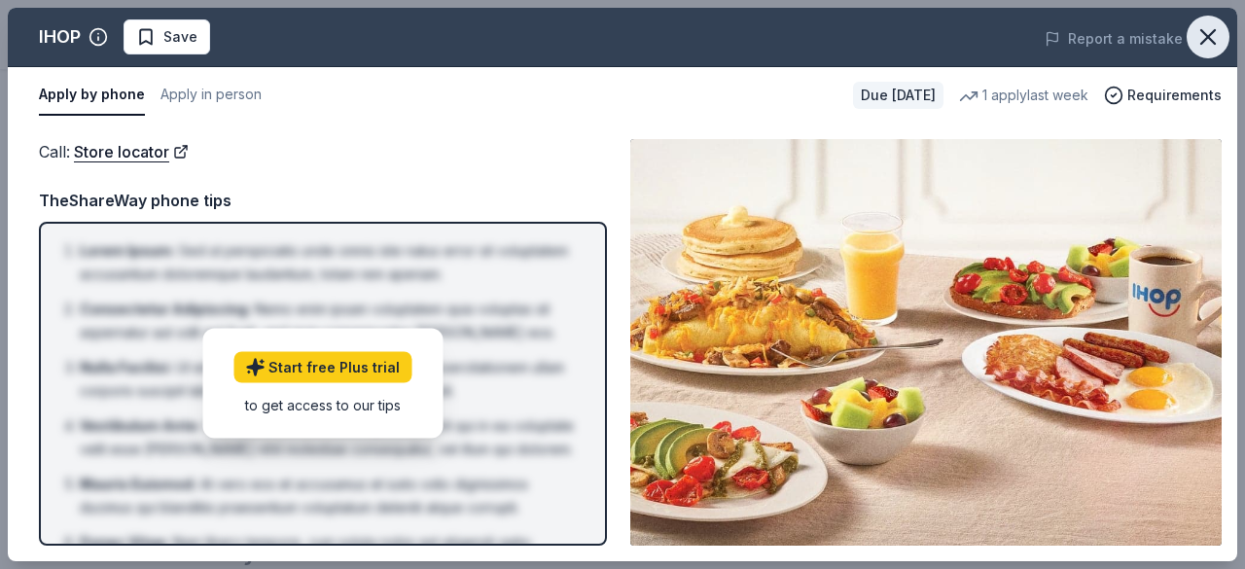
click at [1212, 34] on icon "button" at bounding box center [1208, 37] width 14 height 14
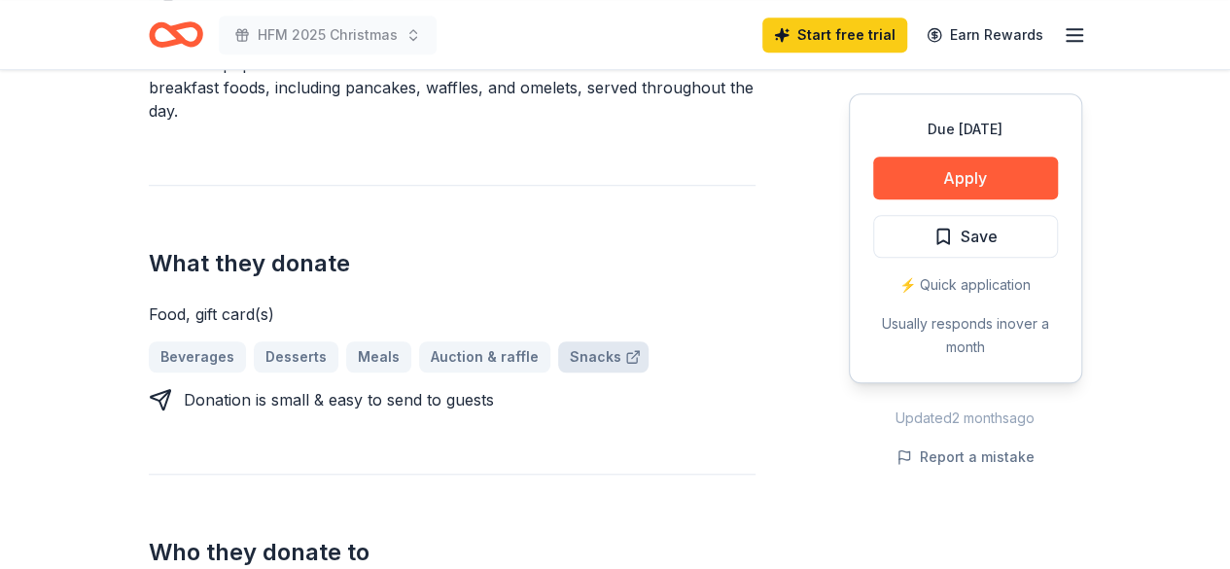
click at [598, 347] on link "Snacks" at bounding box center [603, 356] width 90 height 31
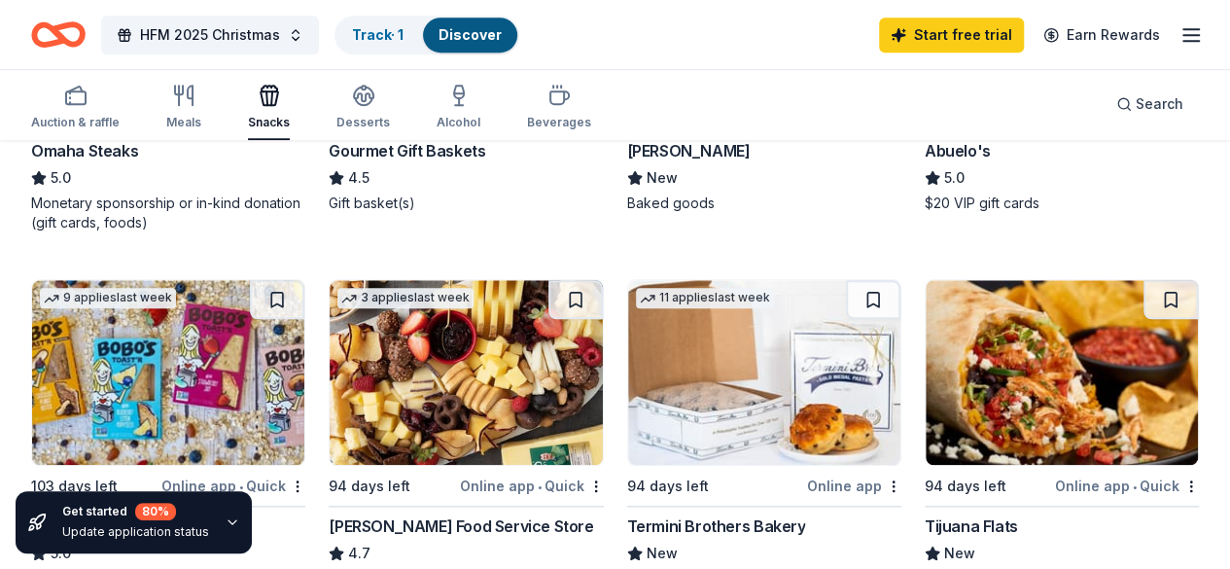
scroll to position [648, 0]
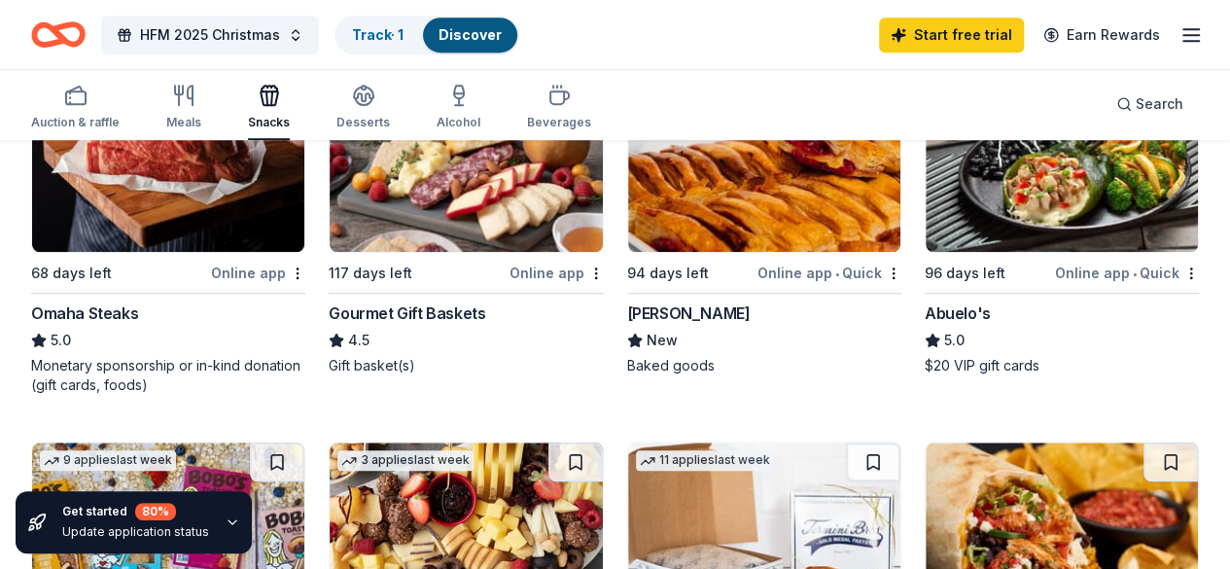
click at [628, 221] on img at bounding box center [764, 159] width 272 height 185
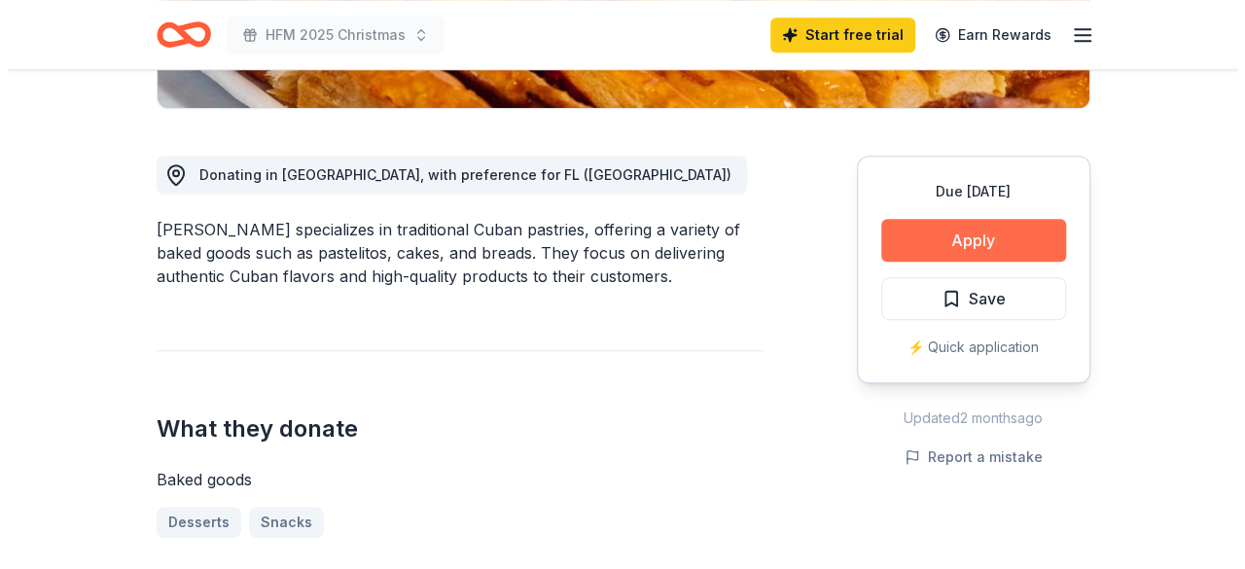
scroll to position [648, 0]
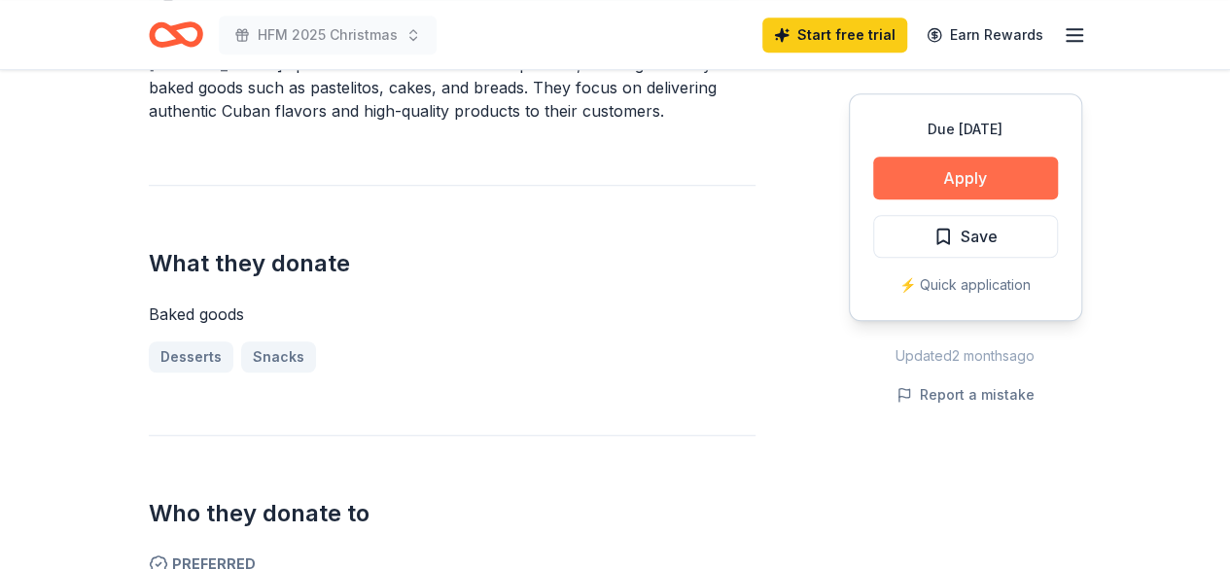
click at [975, 182] on button "Apply" at bounding box center [965, 178] width 185 height 43
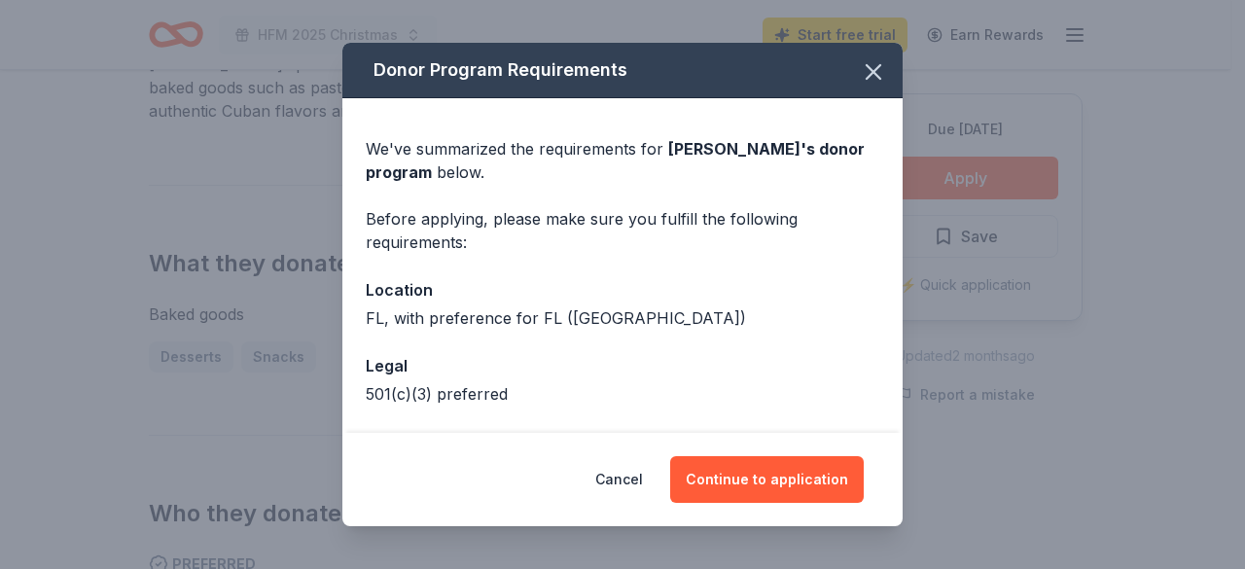
click at [674, 338] on div "We've summarized the requirements for [PERSON_NAME] 's donor program below. Bef…" at bounding box center [622, 303] width 560 height 411
click at [642, 322] on div "FL, with preference for FL ([GEOGRAPHIC_DATA])" at bounding box center [622, 317] width 513 height 23
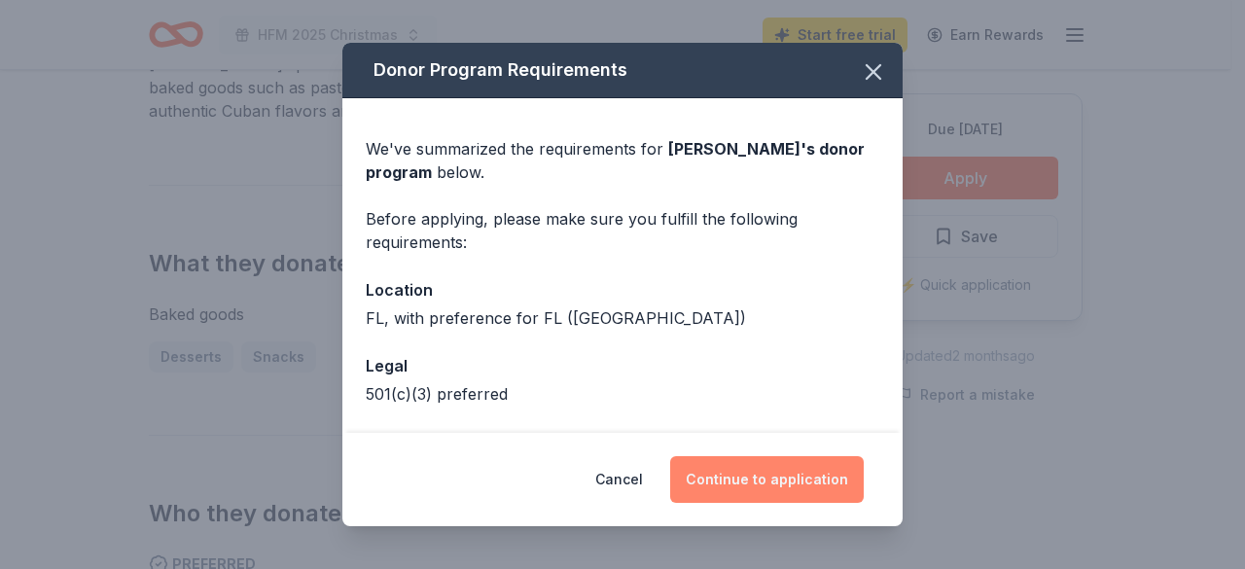
click at [759, 468] on button "Continue to application" at bounding box center [767, 479] width 194 height 47
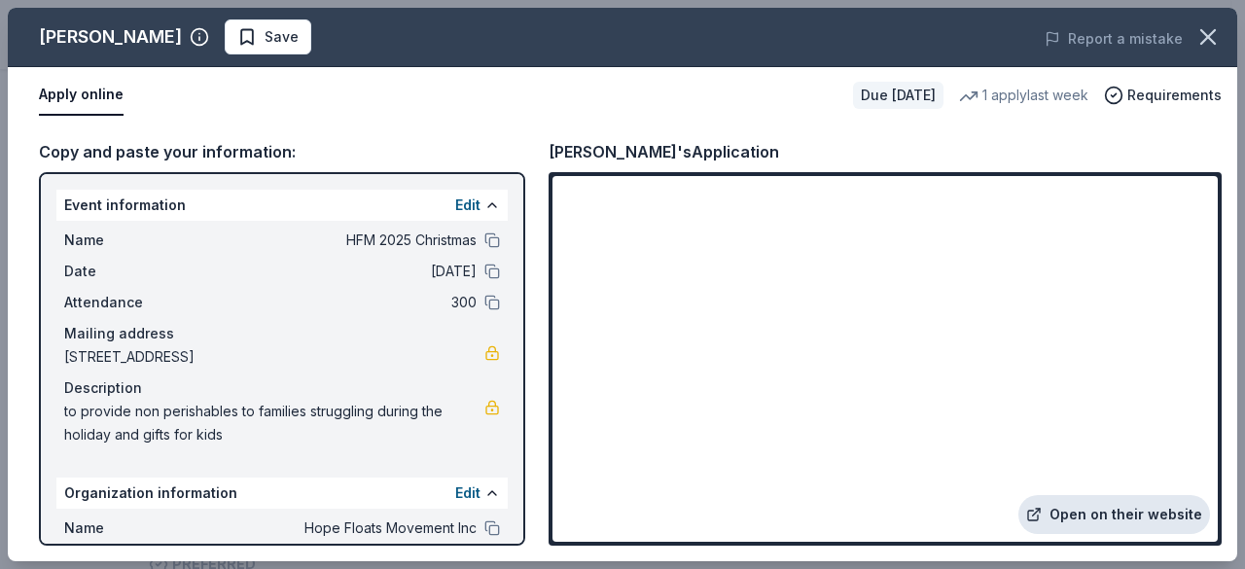
click at [1099, 512] on link "Open on their website" at bounding box center [1114, 514] width 192 height 39
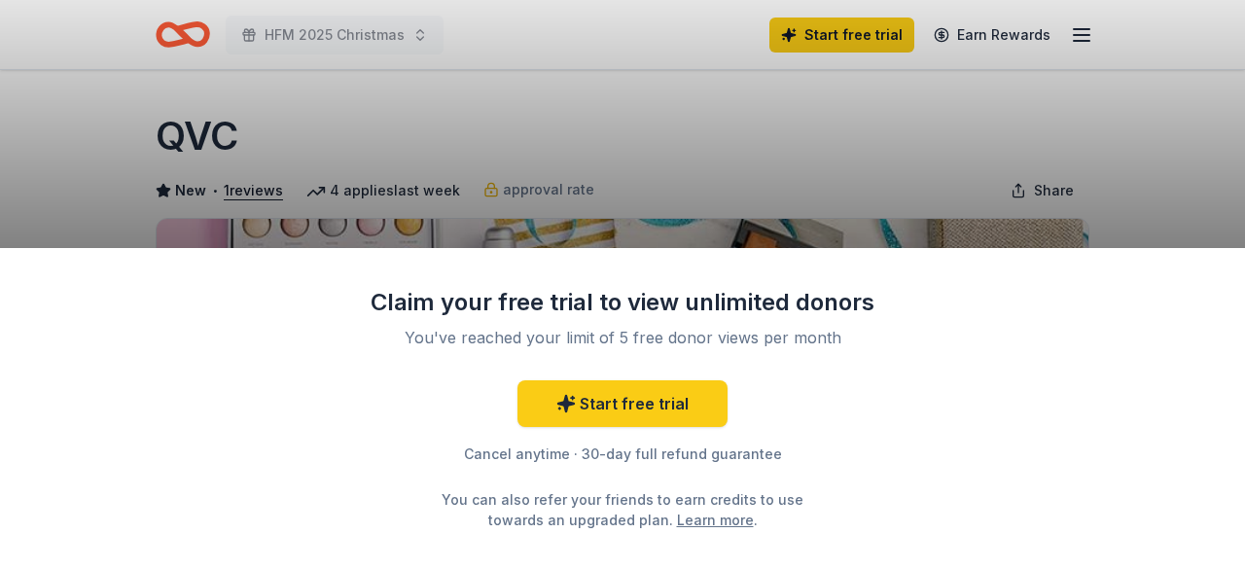
click at [500, 81] on div "Claim your free trial to view unlimited donors You've reached your limit of 5 f…" at bounding box center [622, 284] width 1245 height 569
click at [1080, 190] on div "Claim your free trial to view unlimited donors You've reached your limit of 5 f…" at bounding box center [622, 284] width 1245 height 569
